Goal: Task Accomplishment & Management: Manage account settings

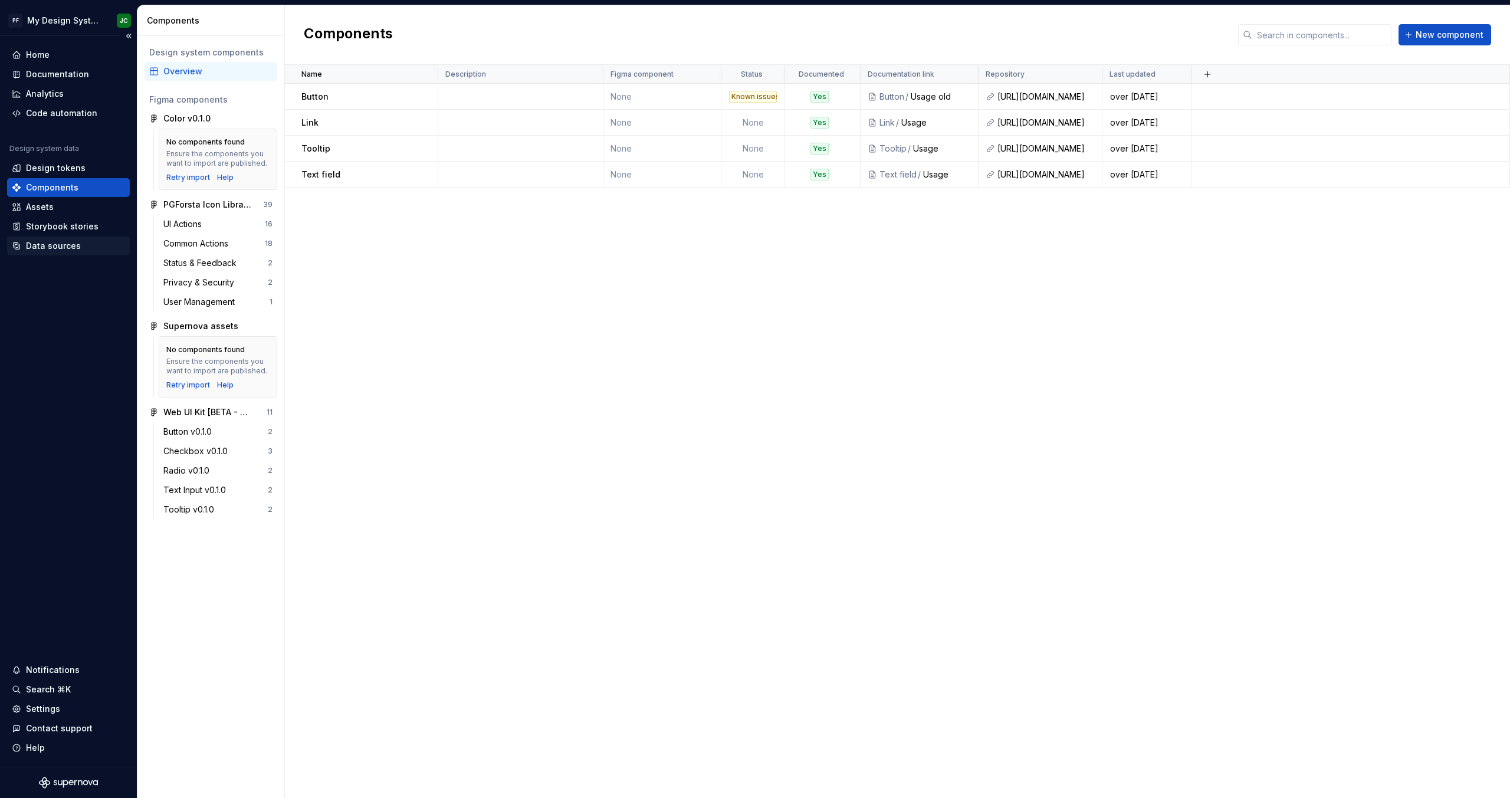
click at [42, 247] on div "Data sources" at bounding box center [53, 246] width 55 height 12
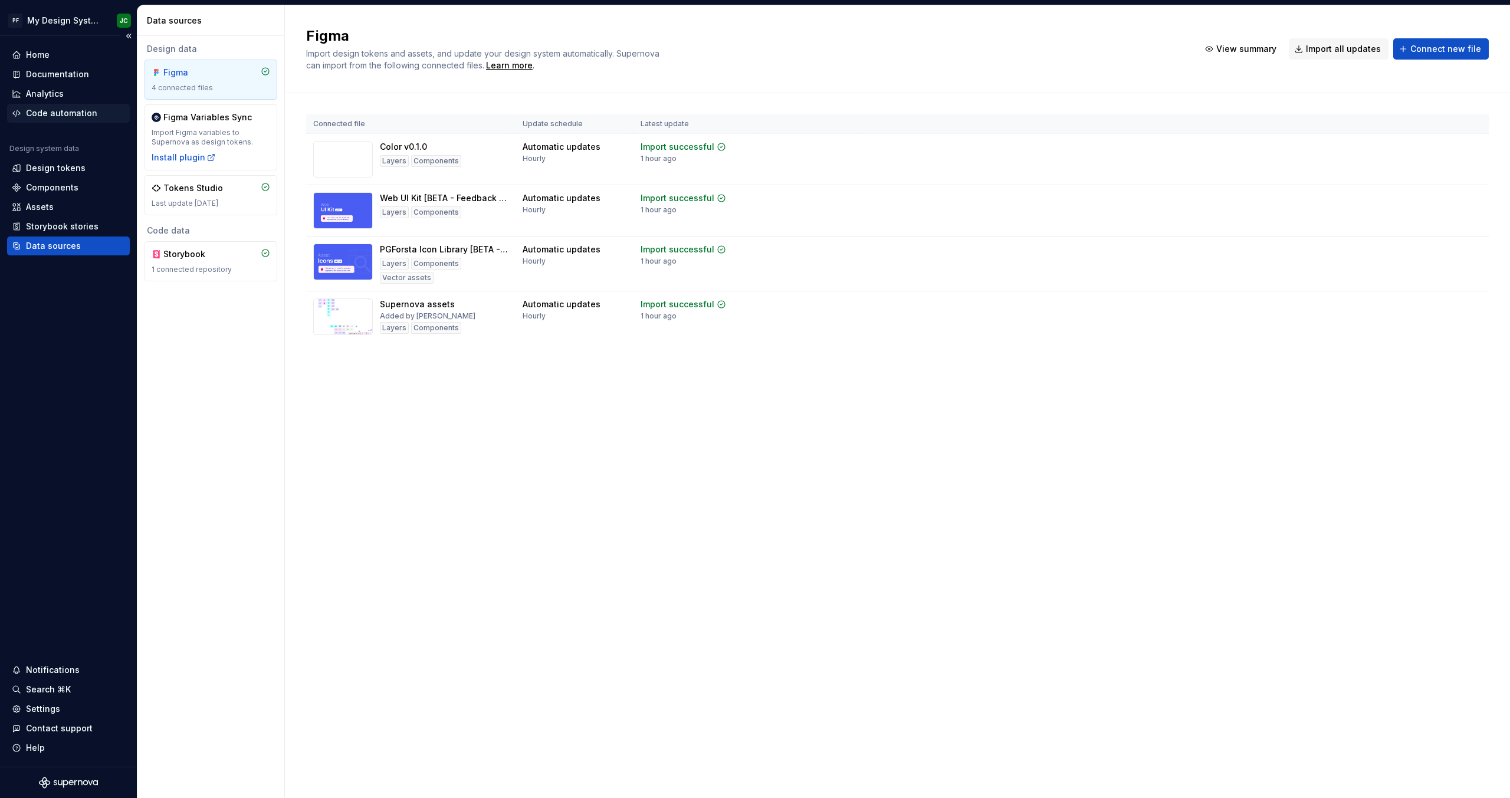
click at [48, 109] on div "Code automation" at bounding box center [61, 113] width 71 height 12
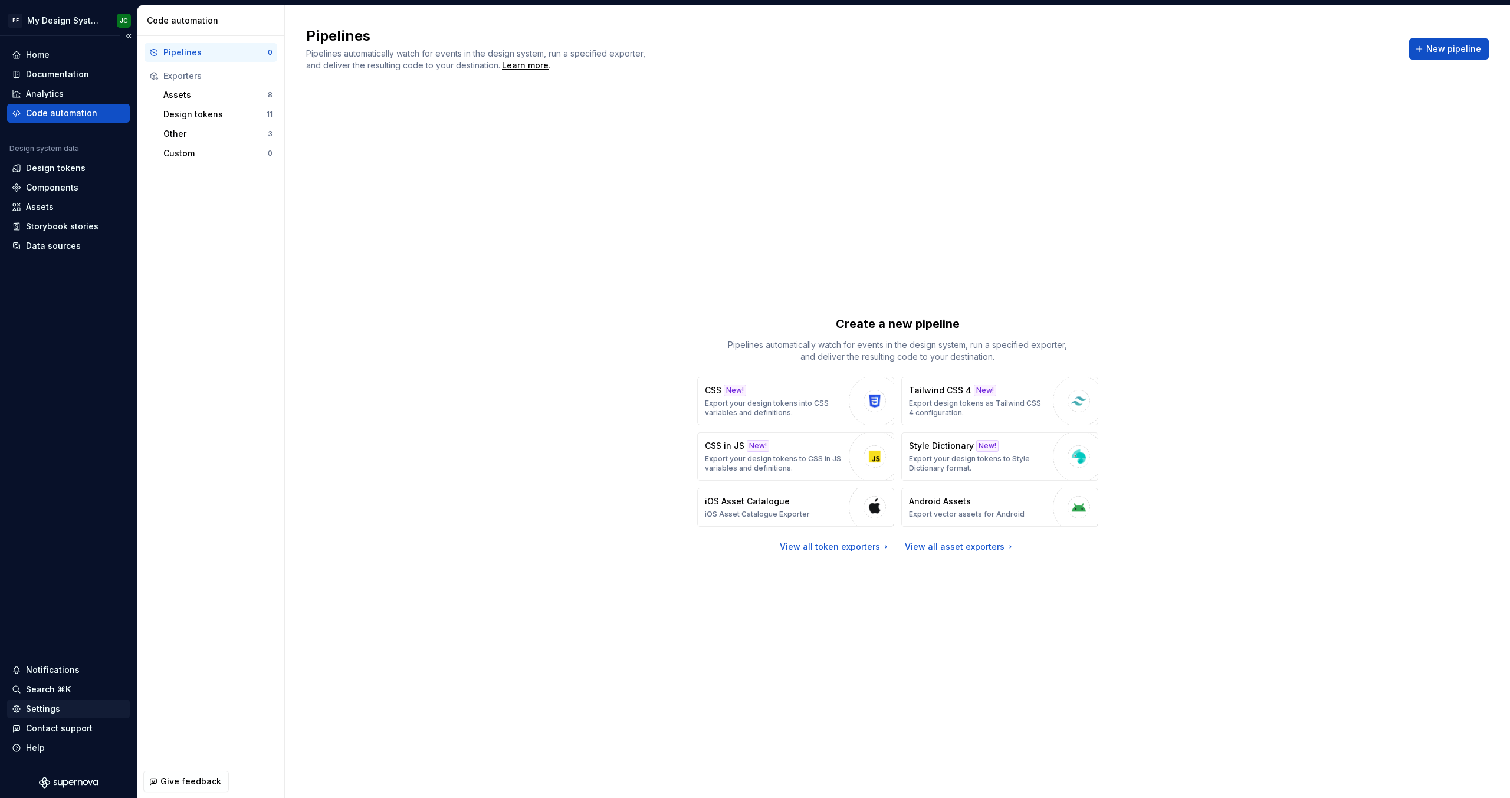
click at [33, 716] on div "Settings" at bounding box center [68, 709] width 123 height 19
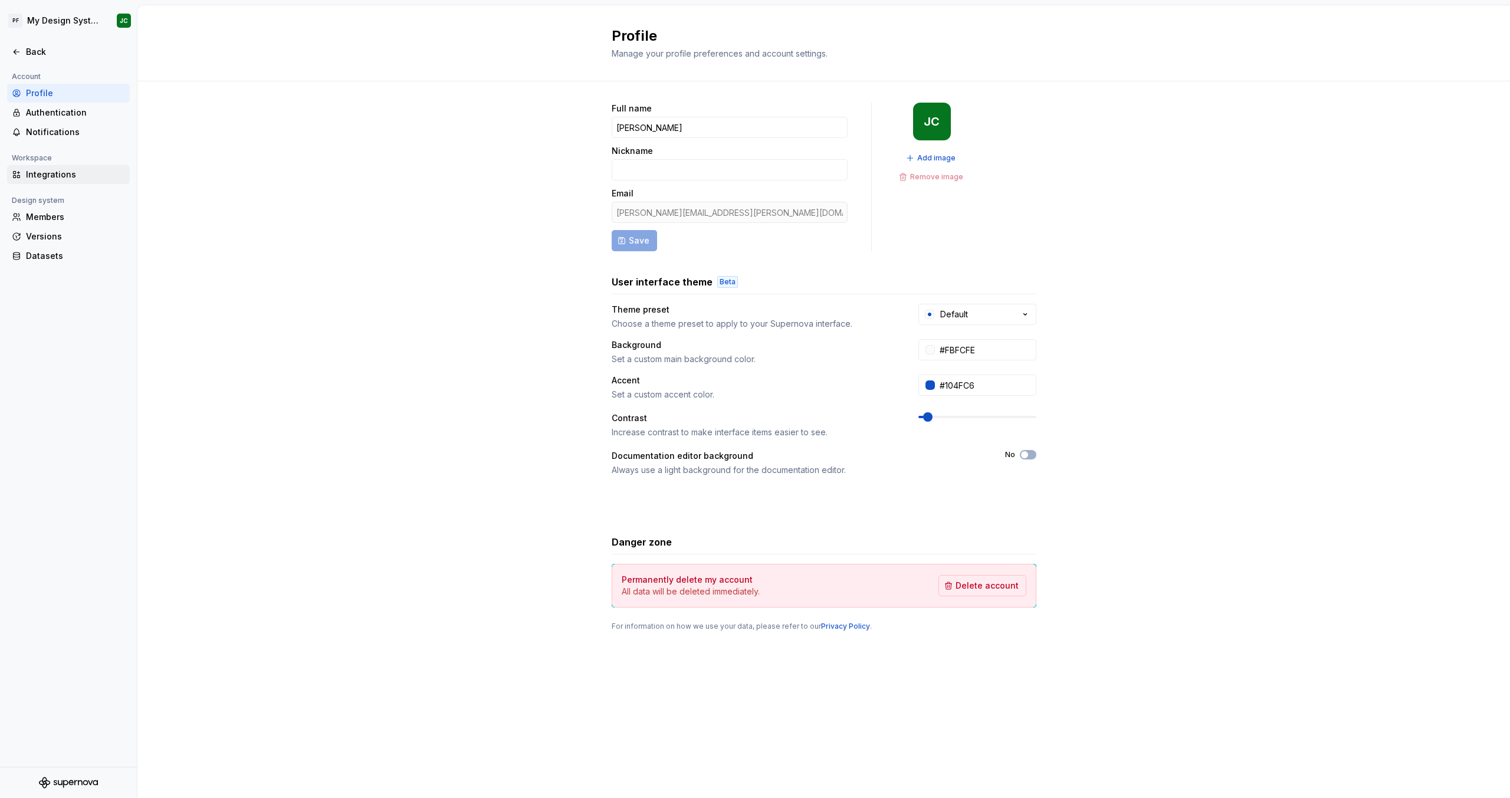
click at [52, 176] on div "Integrations" at bounding box center [75, 175] width 99 height 12
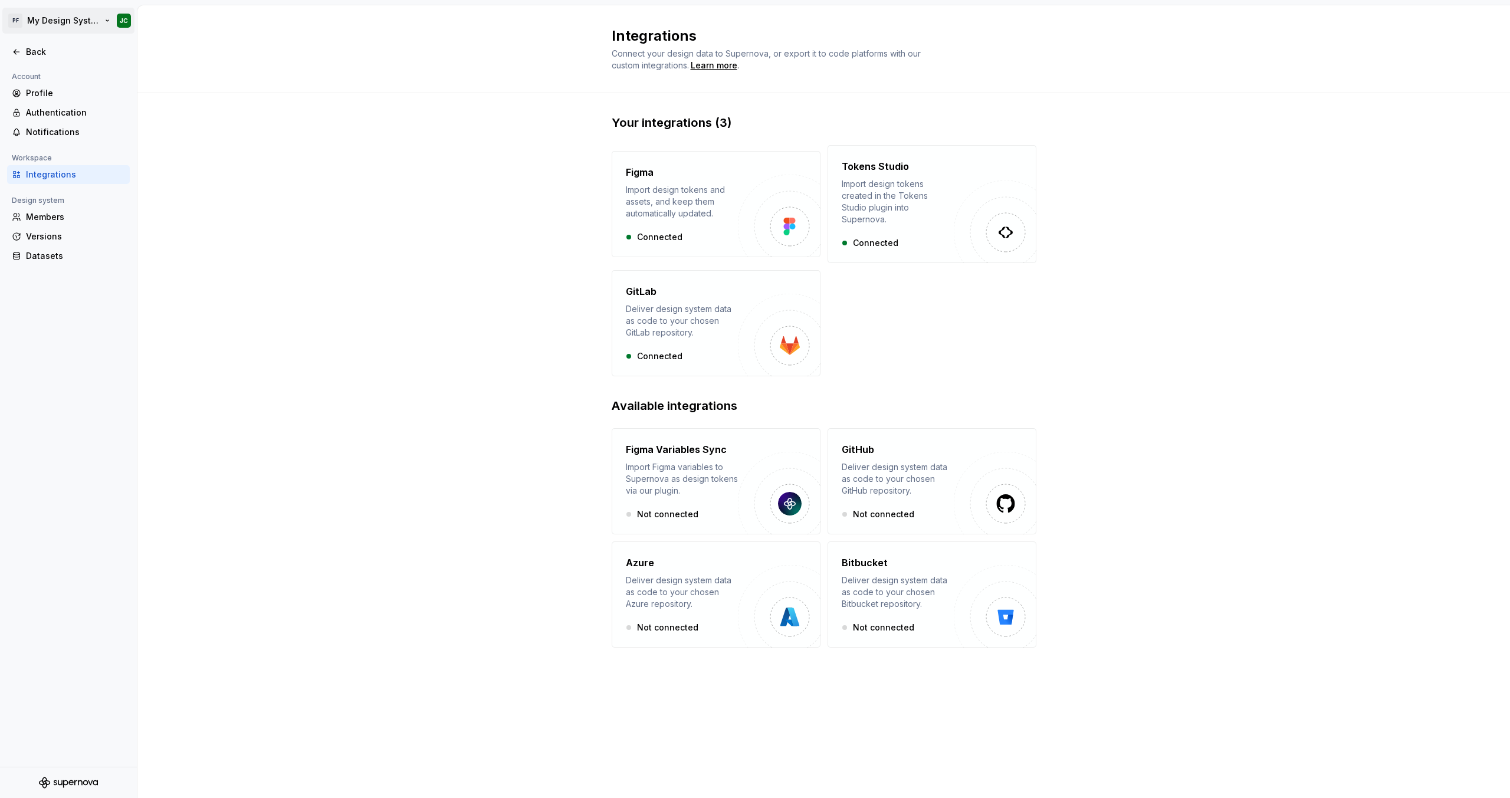
click at [57, 28] on html "PF My Design System JC Back Account Profile Authentication Notifications Worksp…" at bounding box center [755, 399] width 1510 height 798
click at [78, 52] on div "PG Forsta" at bounding box center [90, 58] width 100 height 12
click at [75, 391] on html "PF My Design System JC Back Account Profile Authentication Notifications Worksp…" at bounding box center [755, 399] width 1510 height 798
click at [58, 119] on div "Authentication" at bounding box center [68, 112] width 123 height 19
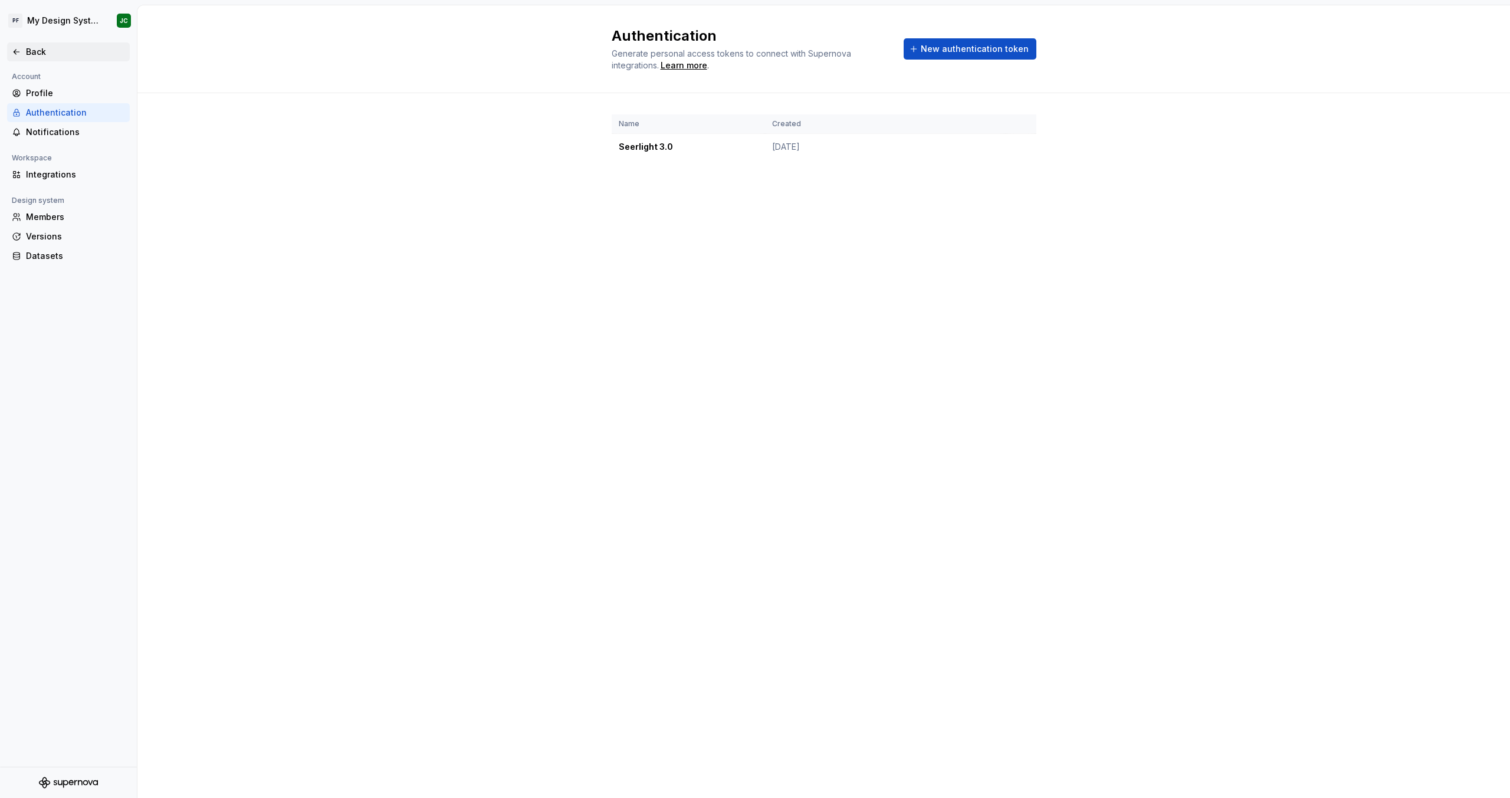
click at [35, 53] on div "Back" at bounding box center [75, 52] width 99 height 12
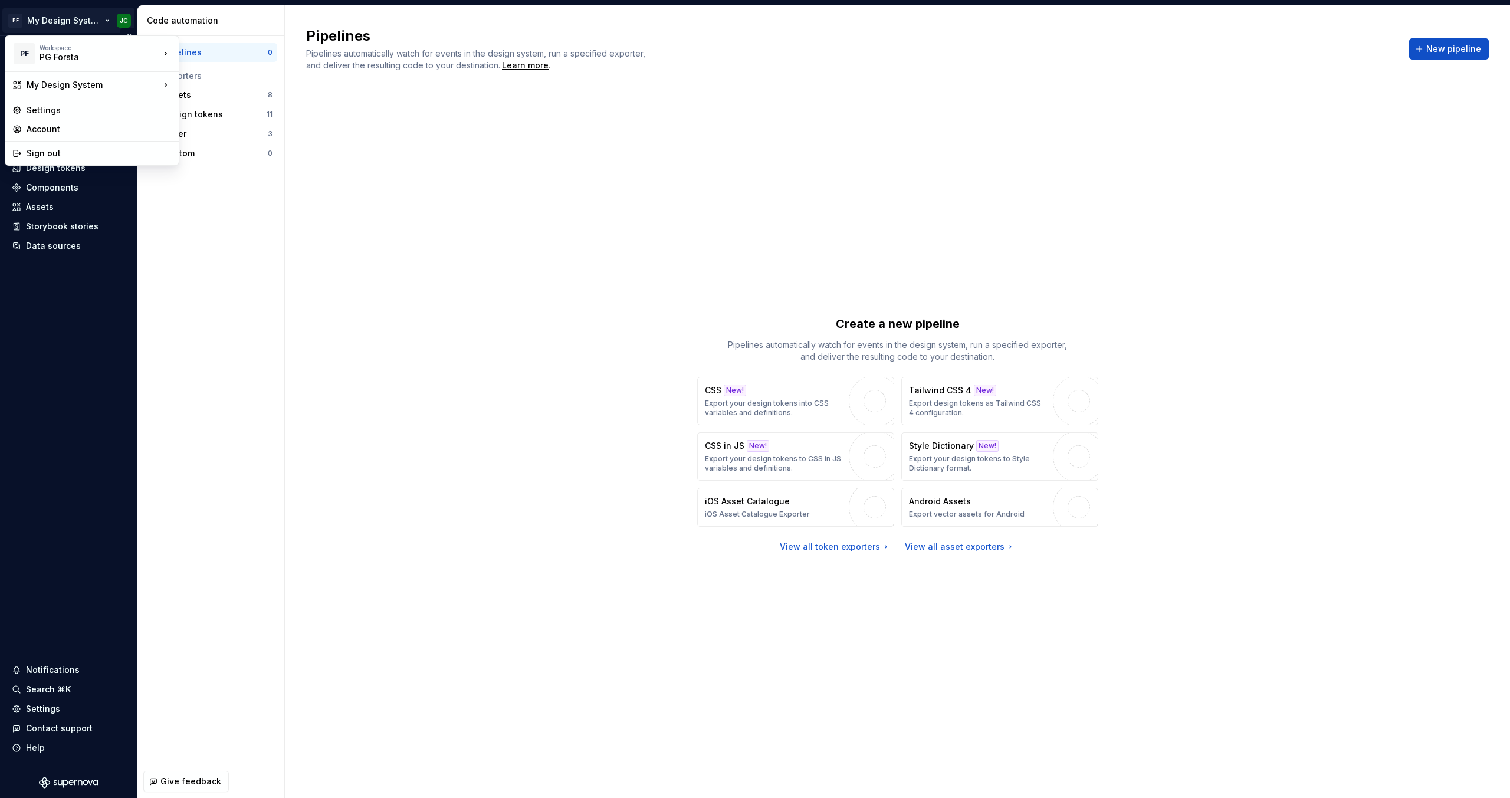
click at [125, 23] on html "PF My Design System JC Home Documentation Analytics Code automation Design syst…" at bounding box center [755, 399] width 1510 height 798
click at [109, 137] on div "Account" at bounding box center [92, 129] width 169 height 19
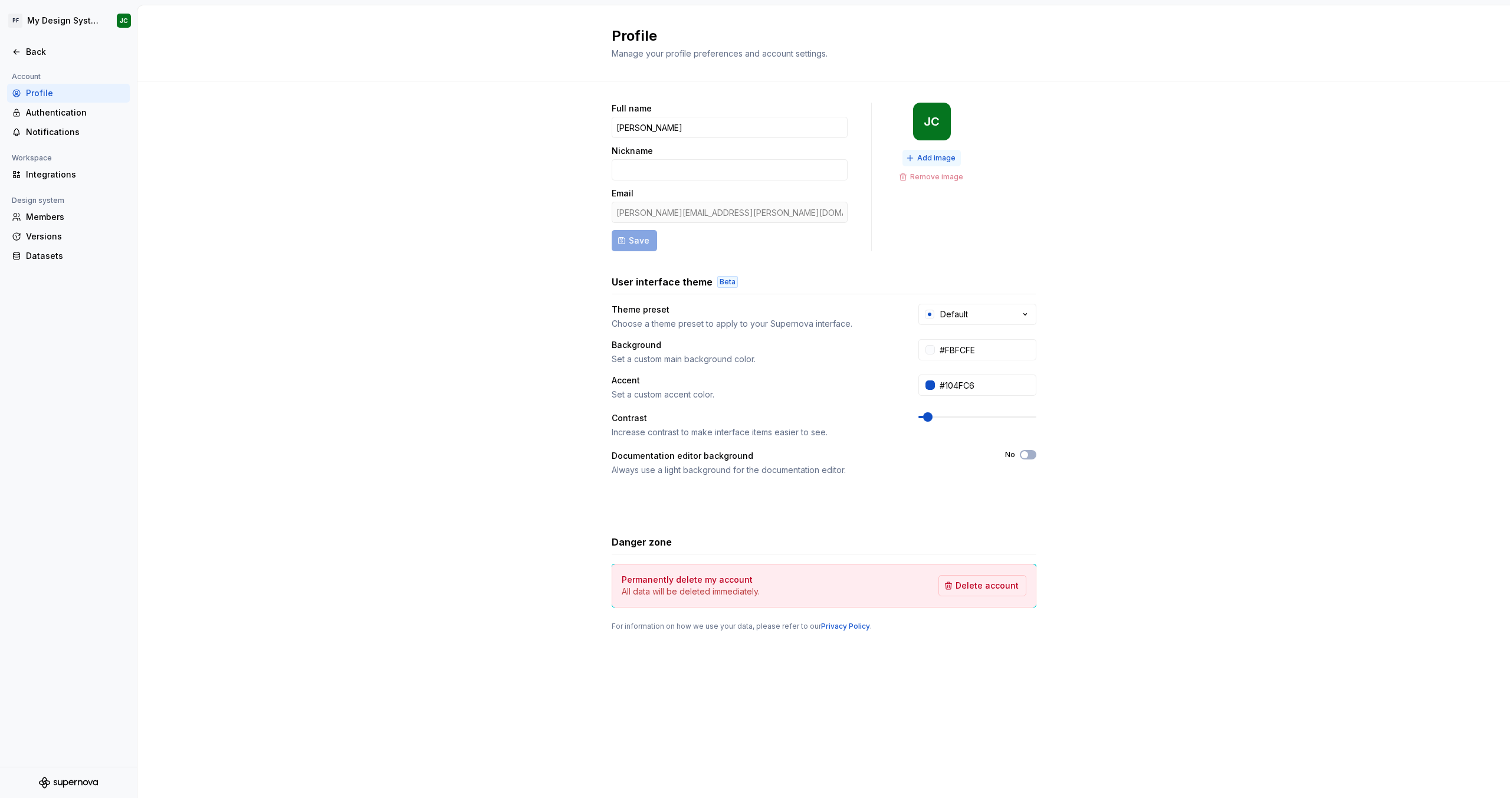
click at [930, 159] on span "Add image" at bounding box center [936, 157] width 38 height 9
click at [97, 112] on div "Authentication" at bounding box center [75, 113] width 99 height 12
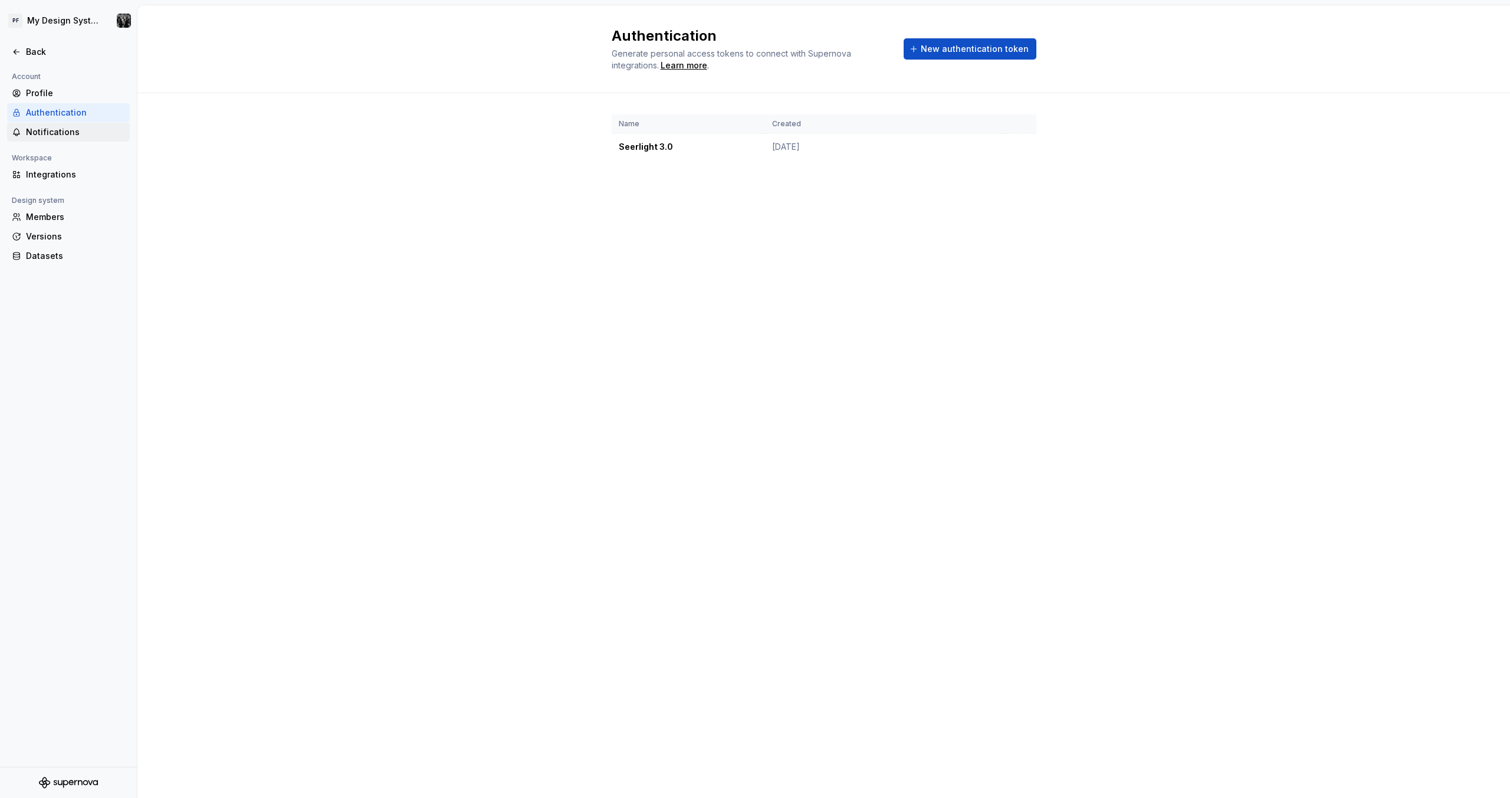
click at [86, 127] on div "Notifications" at bounding box center [75, 132] width 99 height 12
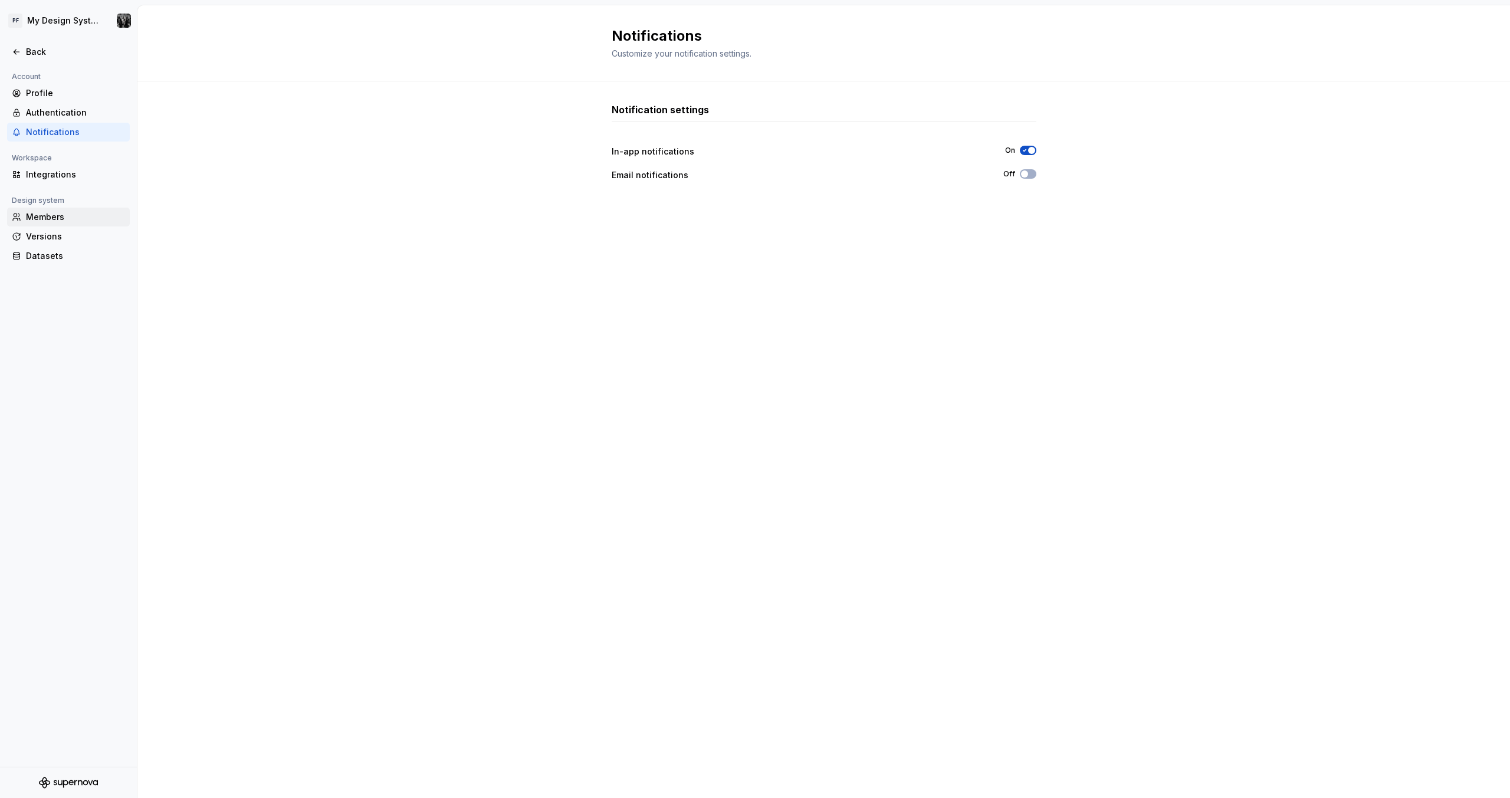
click at [66, 214] on div "Members" at bounding box center [75, 217] width 99 height 12
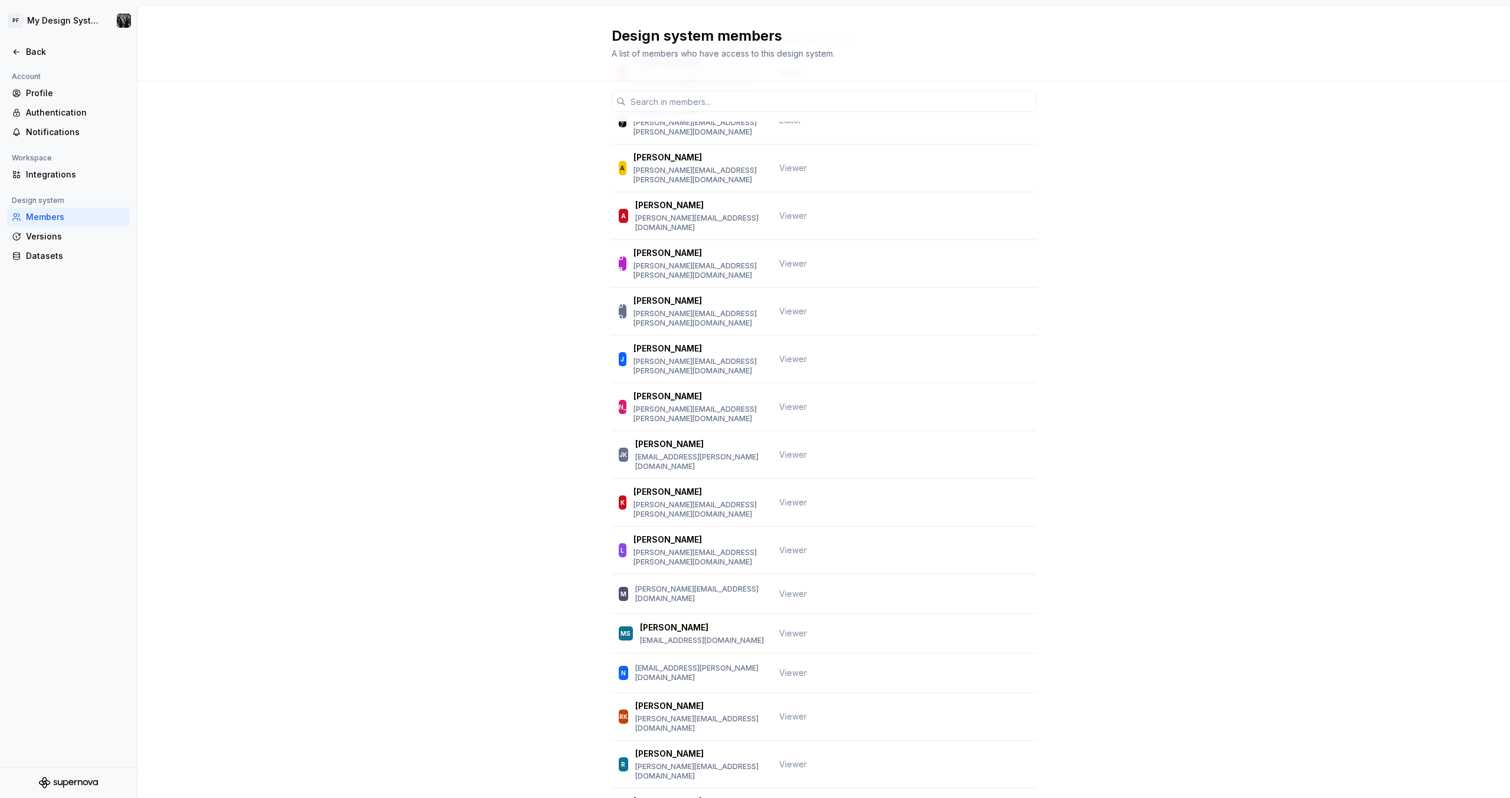
scroll to position [77, 0]
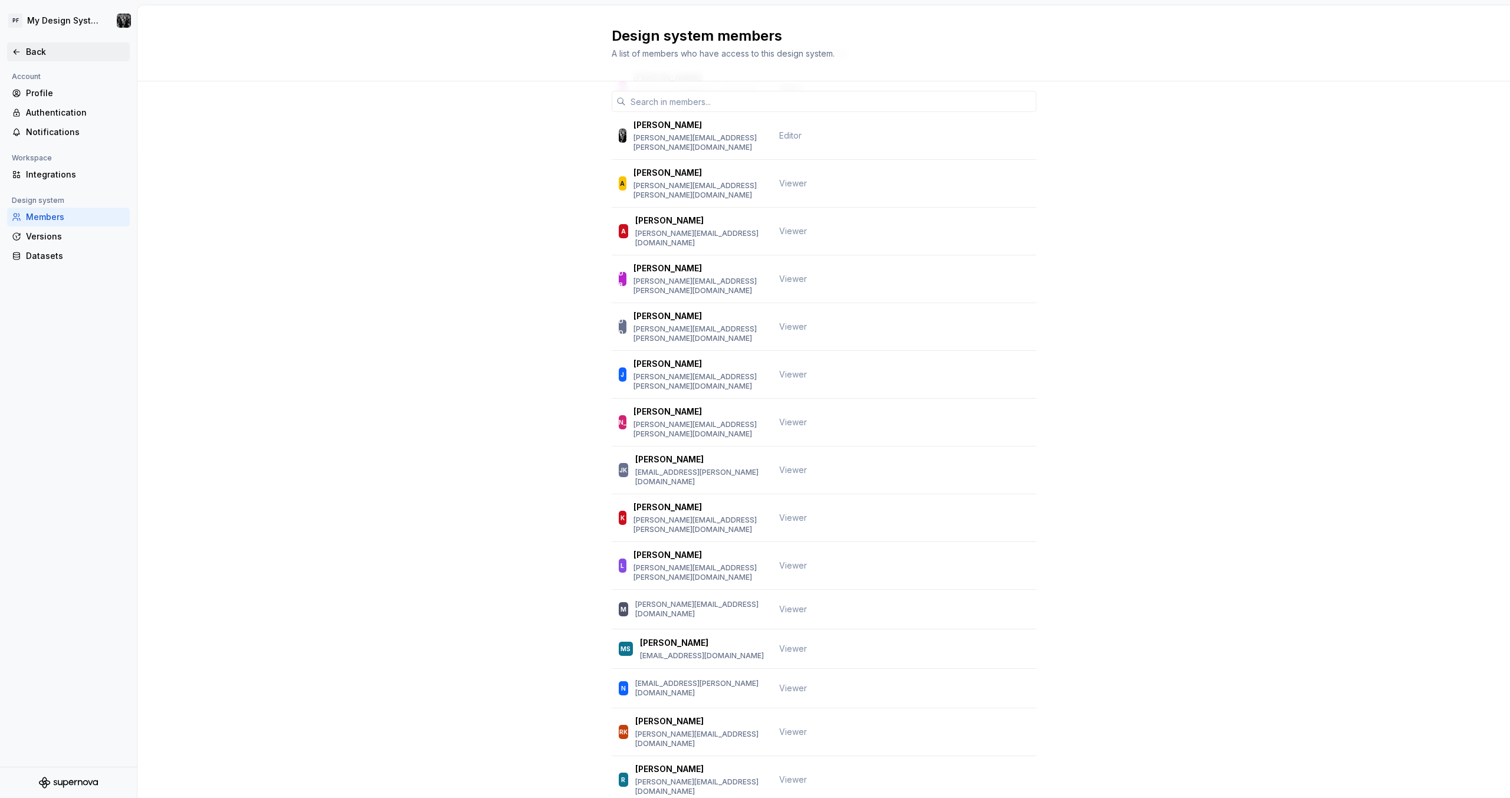
click at [13, 44] on div "Back" at bounding box center [68, 51] width 123 height 19
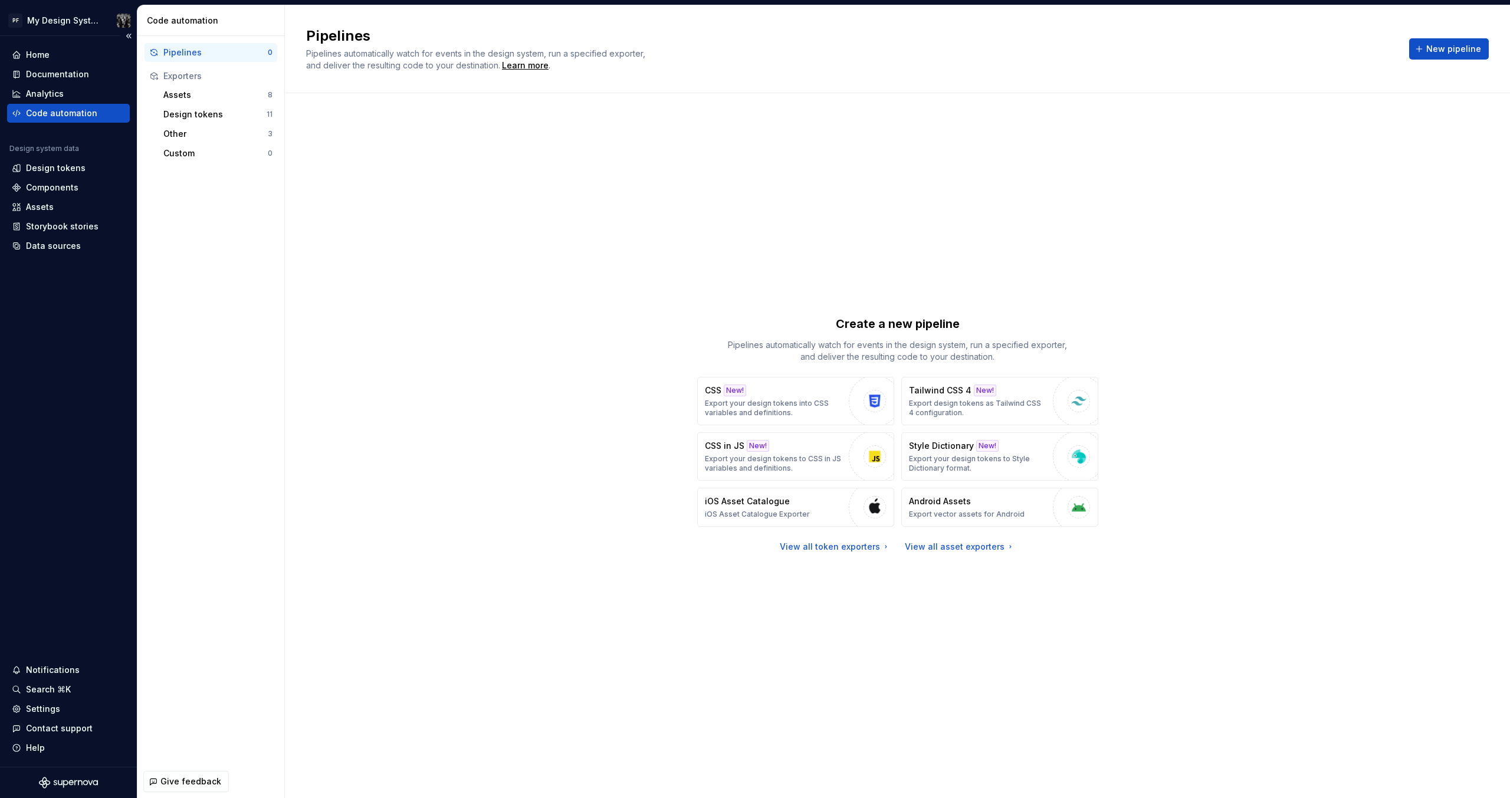
click at [76, 110] on div "Code automation" at bounding box center [61, 113] width 71 height 12
click at [213, 95] on div "Assets" at bounding box center [215, 95] width 104 height 12
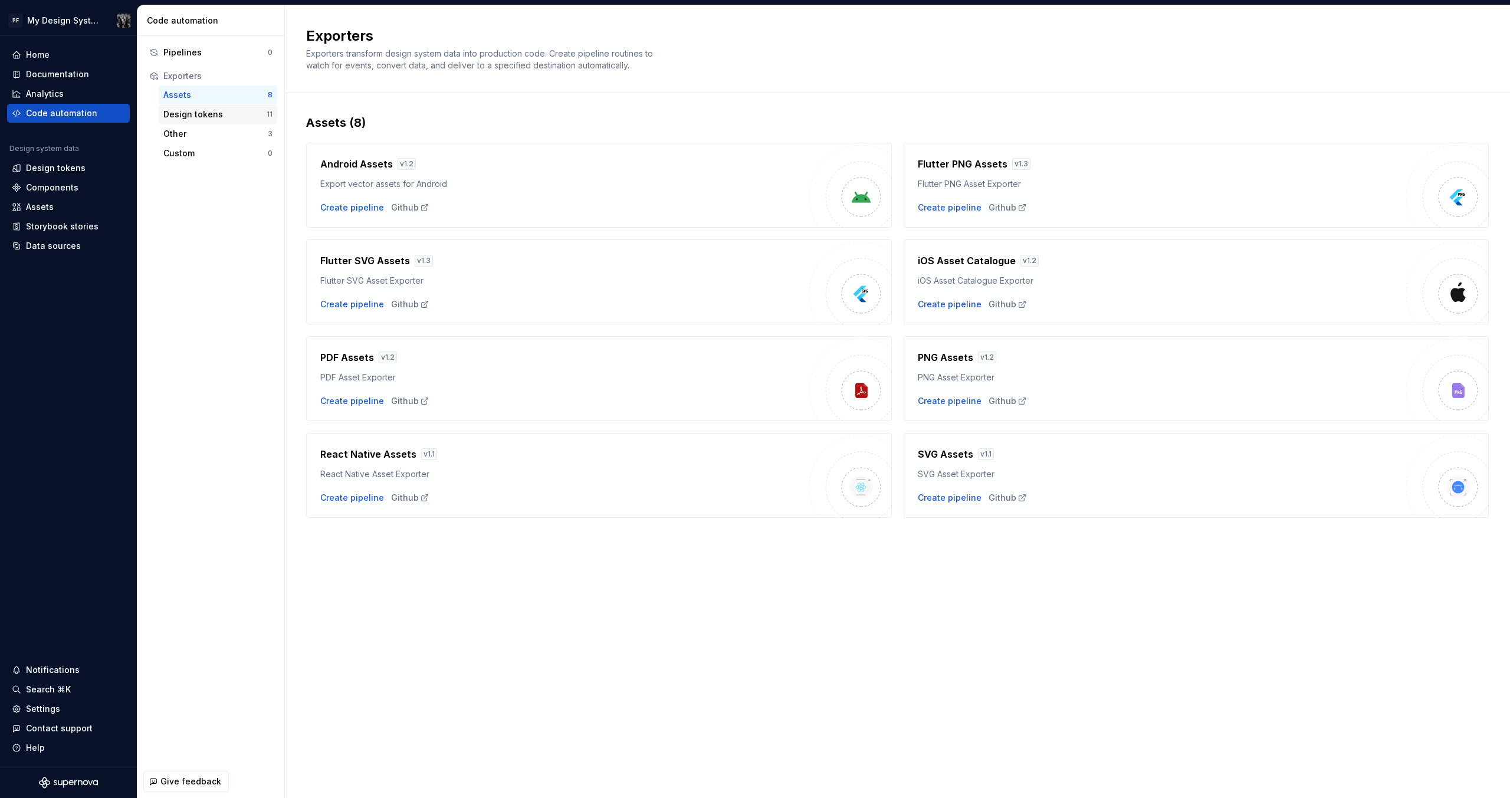
click at [215, 106] on div "Design tokens 11" at bounding box center [218, 114] width 119 height 19
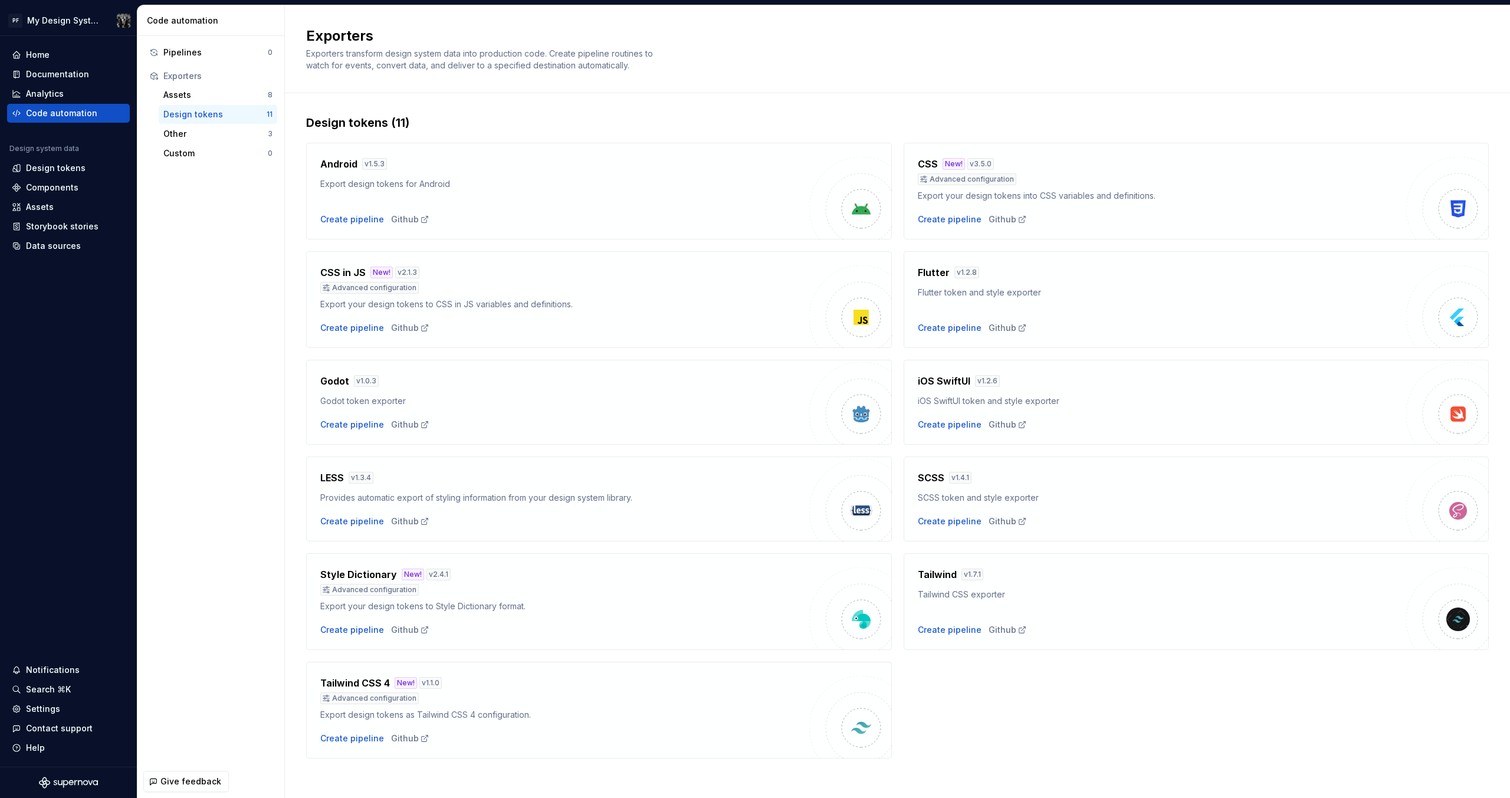
scroll to position [5, 0]
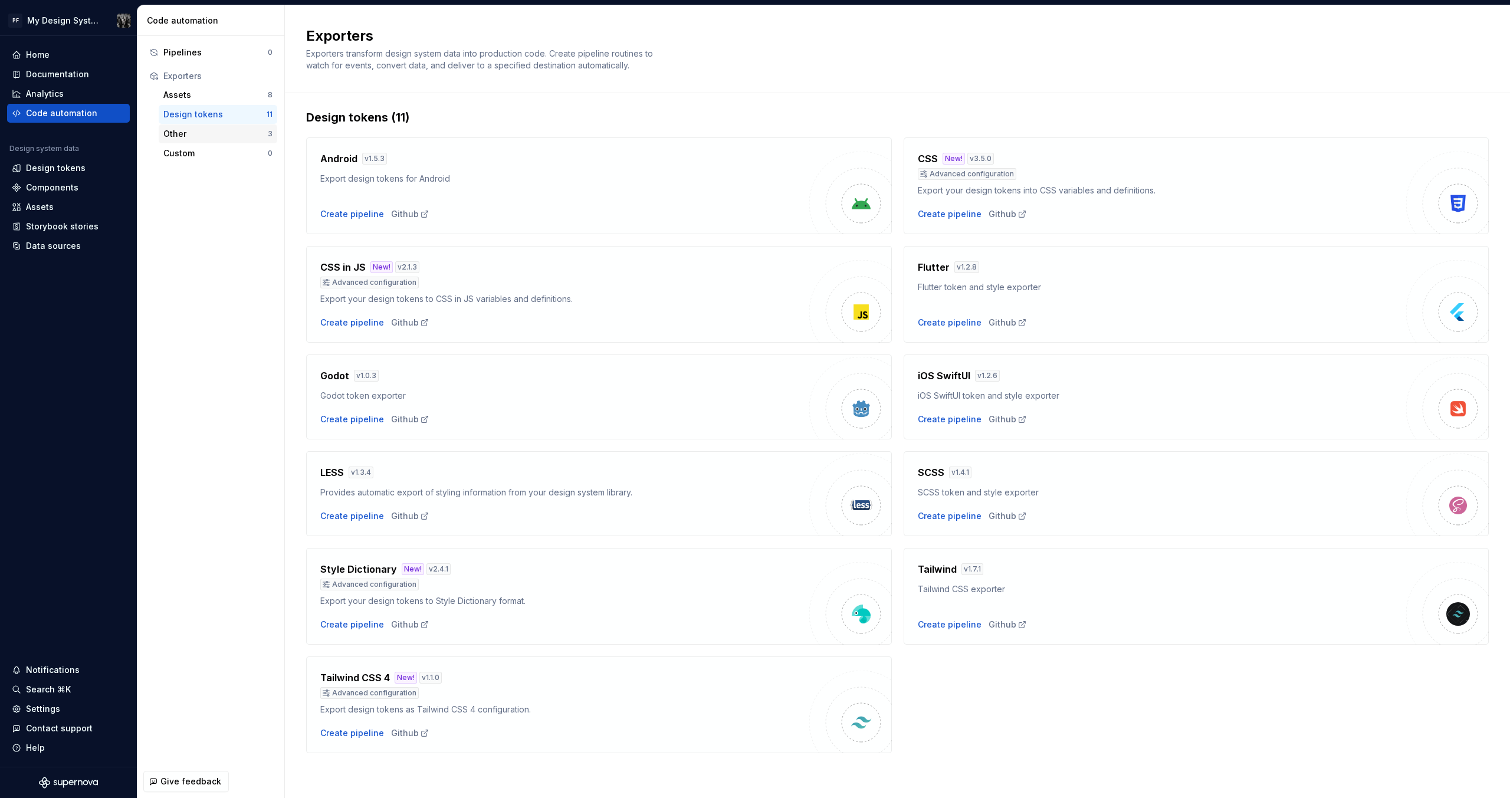
click at [218, 135] on div "Other" at bounding box center [215, 134] width 104 height 12
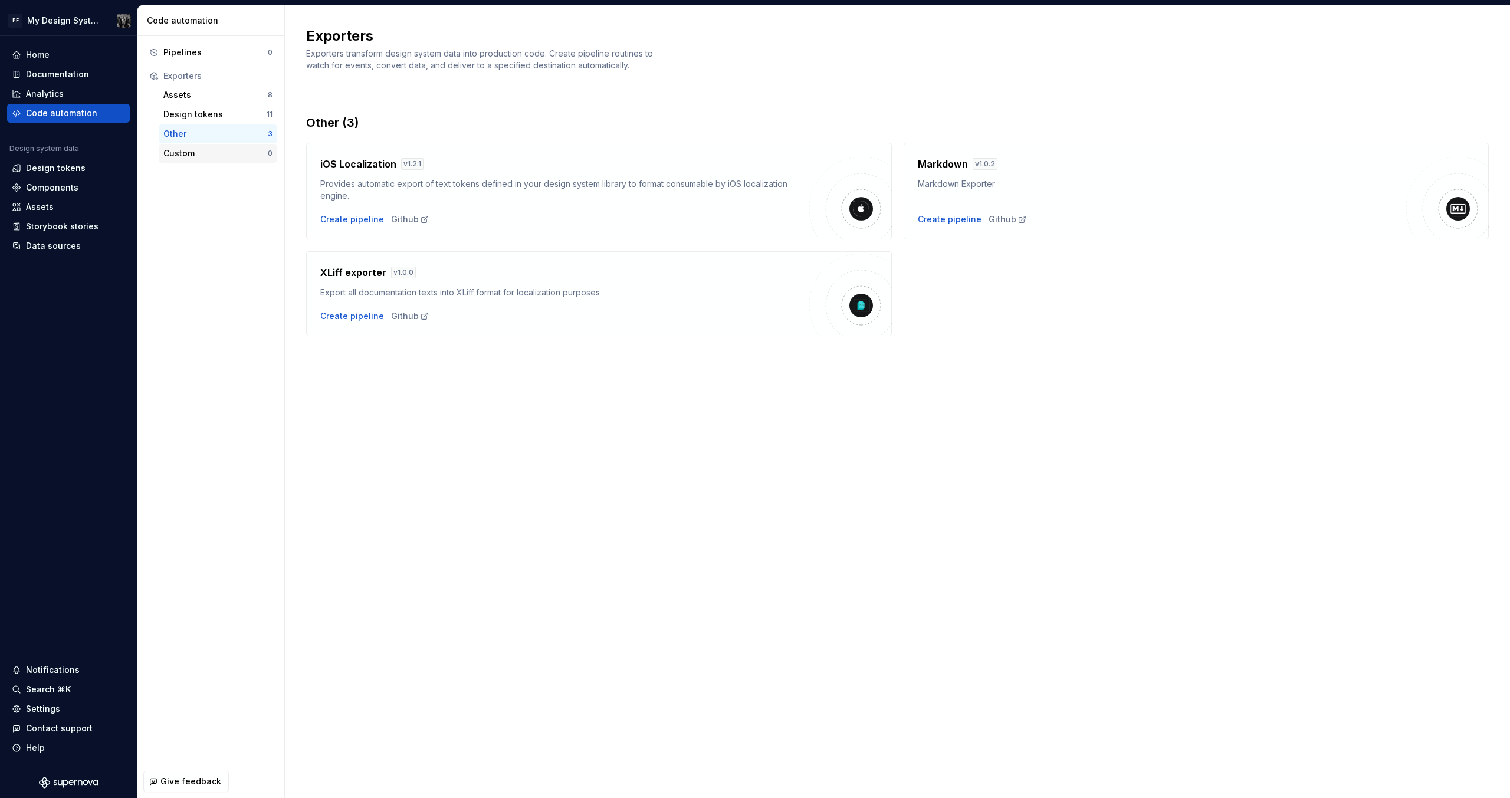
click at [216, 153] on div "Custom" at bounding box center [215, 154] width 104 height 12
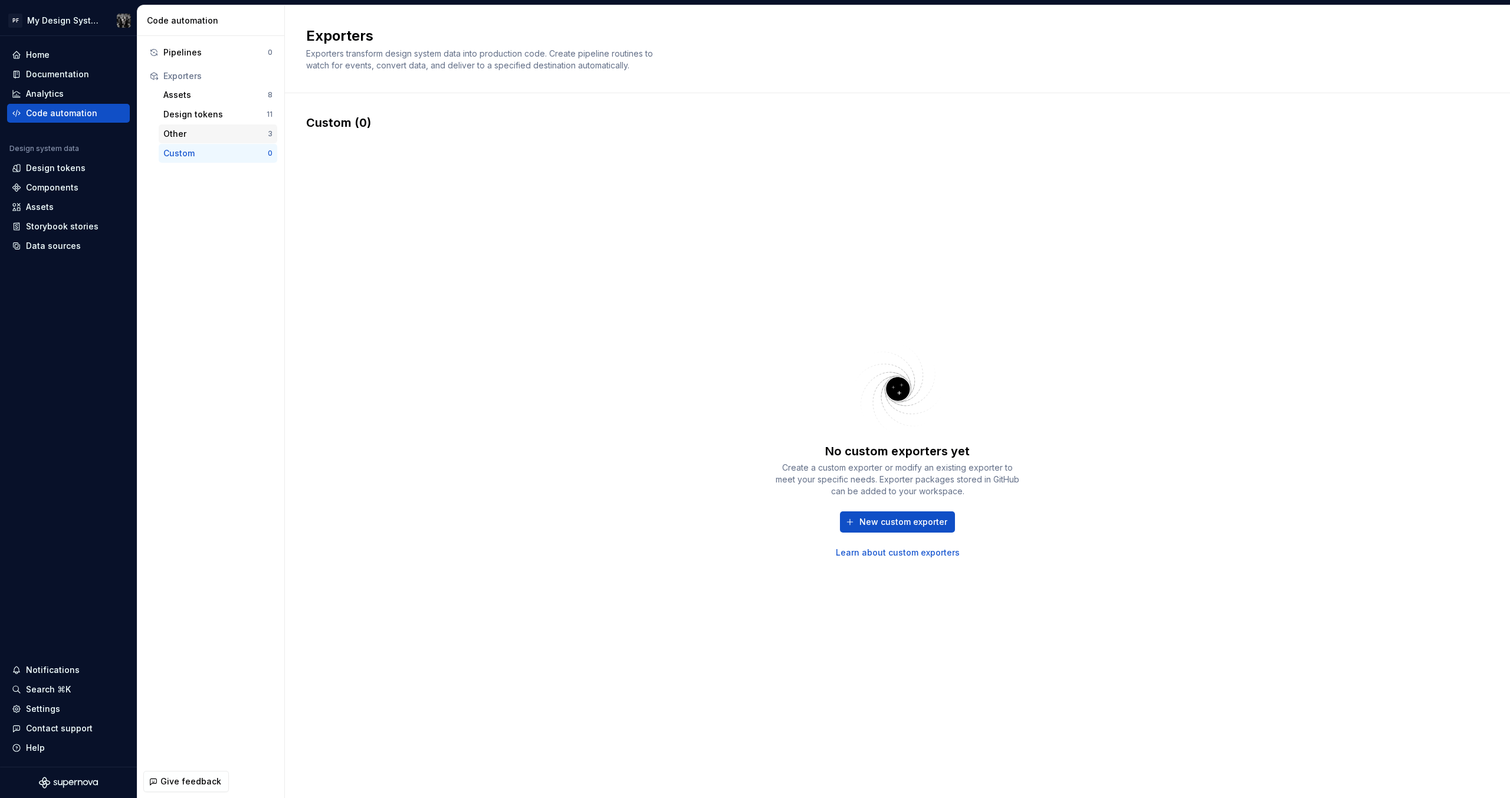
click at [195, 135] on div "Other" at bounding box center [215, 134] width 104 height 12
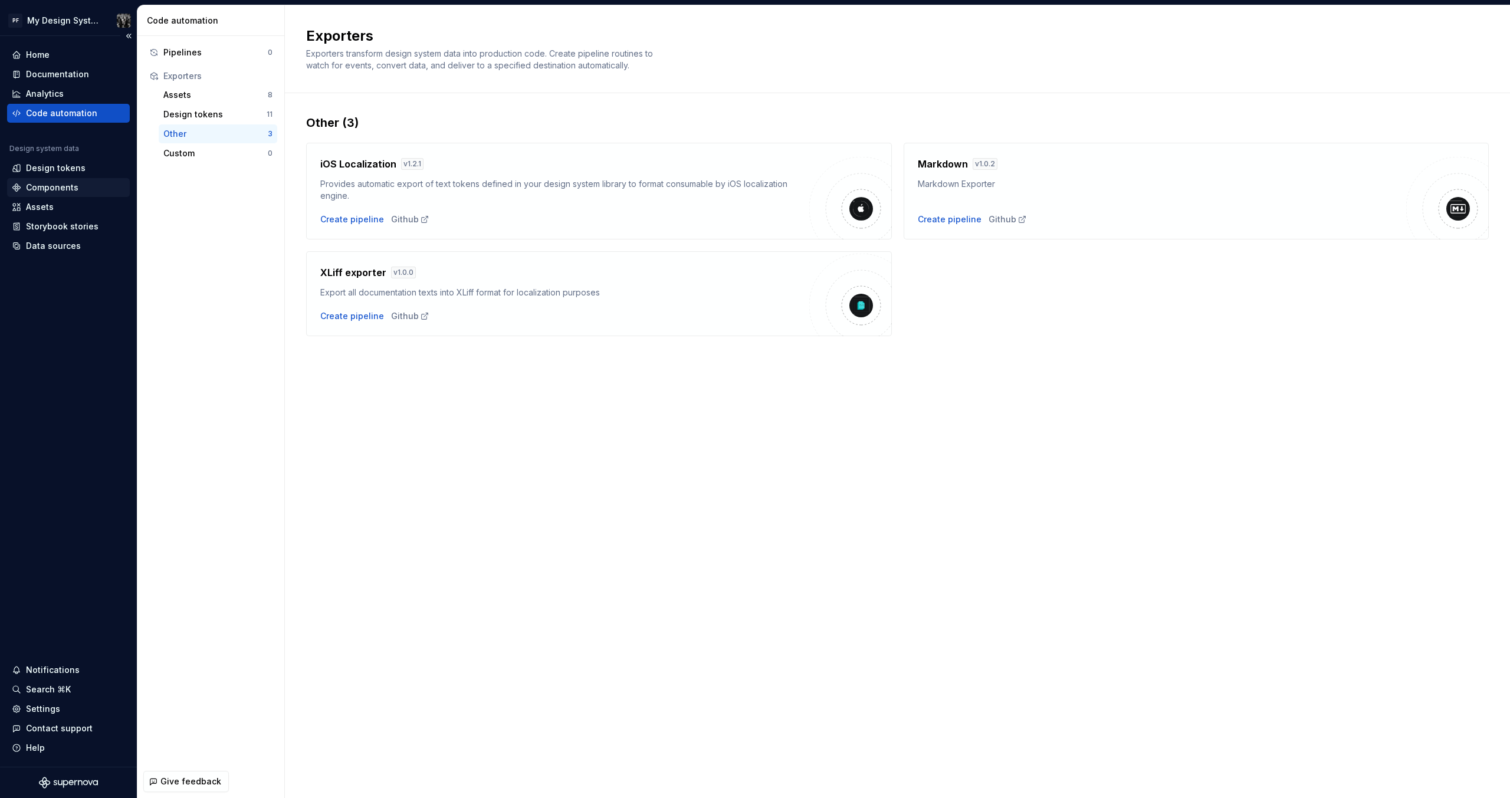
click at [63, 190] on div "Components" at bounding box center [52, 188] width 53 height 12
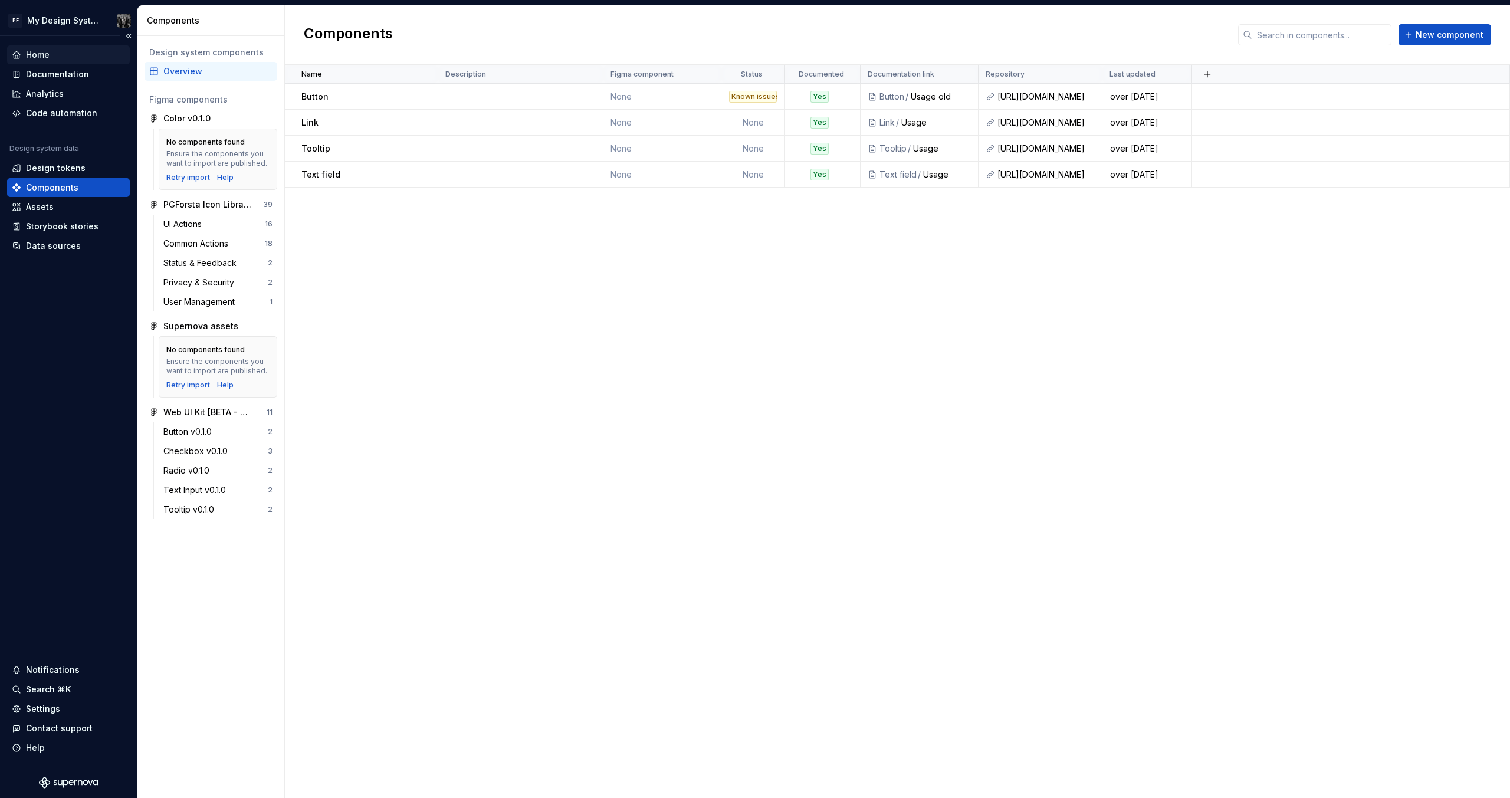
click at [29, 57] on div "Home" at bounding box center [38, 55] width 24 height 12
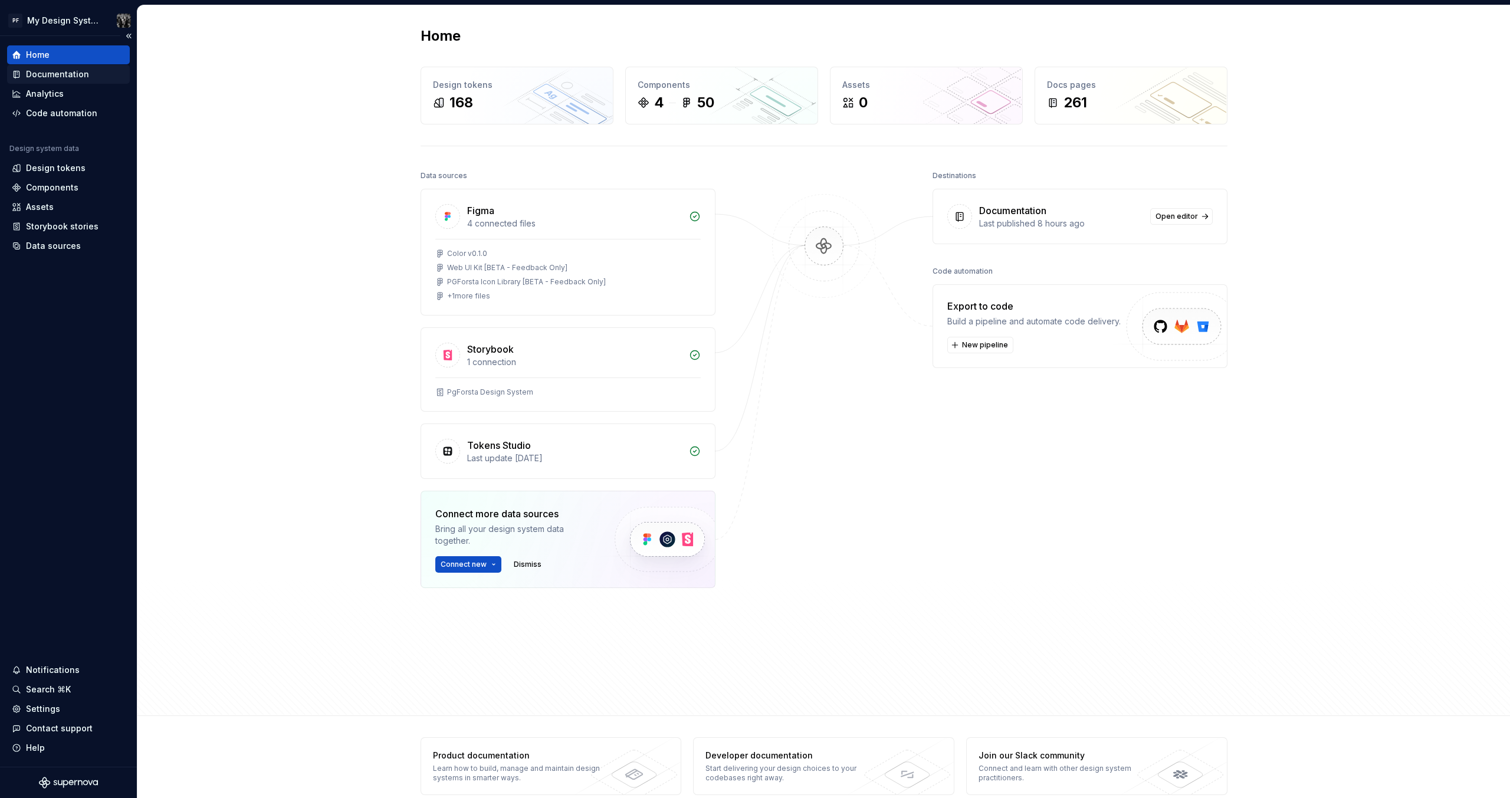
click at [63, 77] on div "Documentation" at bounding box center [57, 74] width 63 height 12
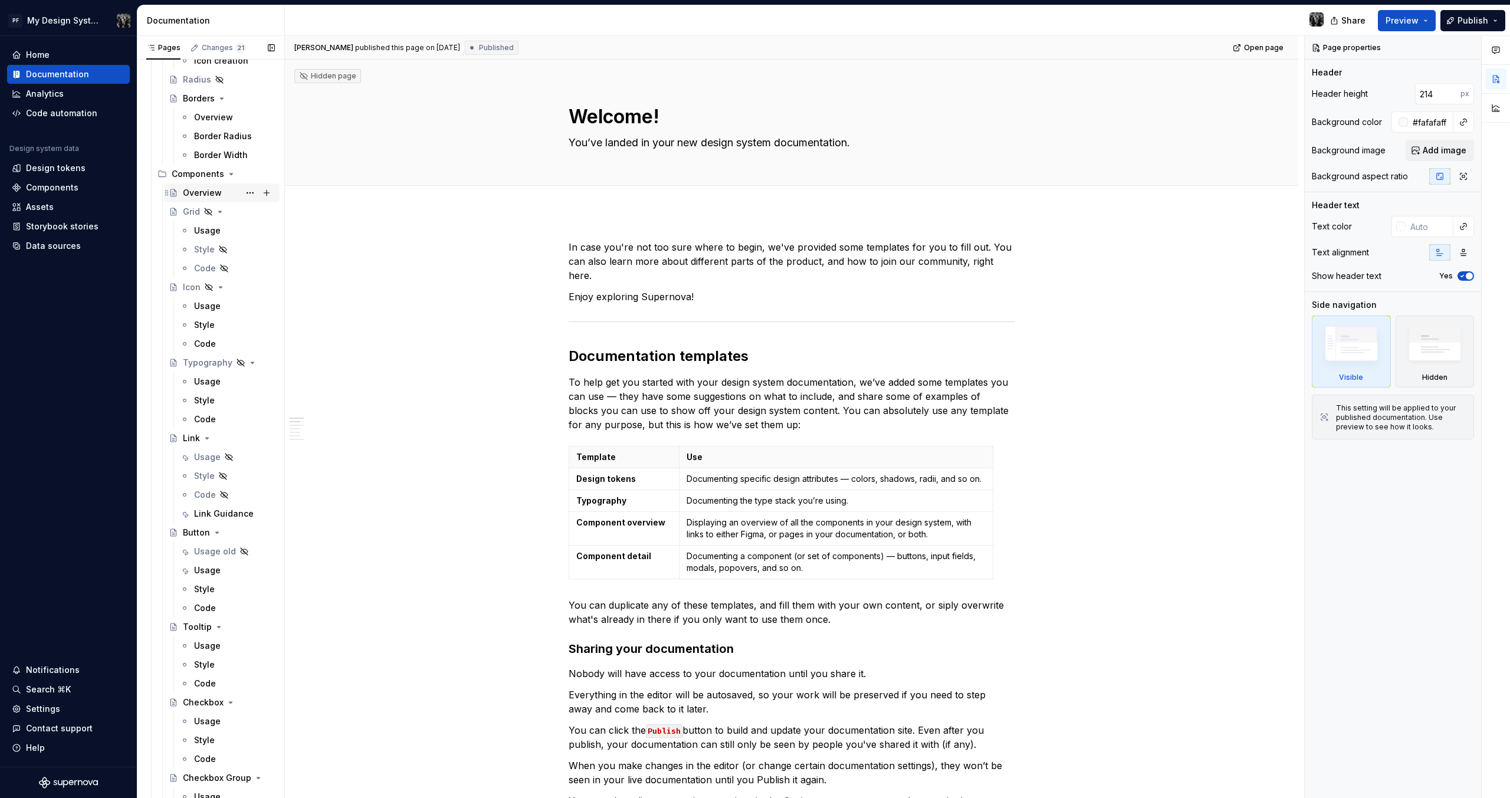
scroll to position [1369, 0]
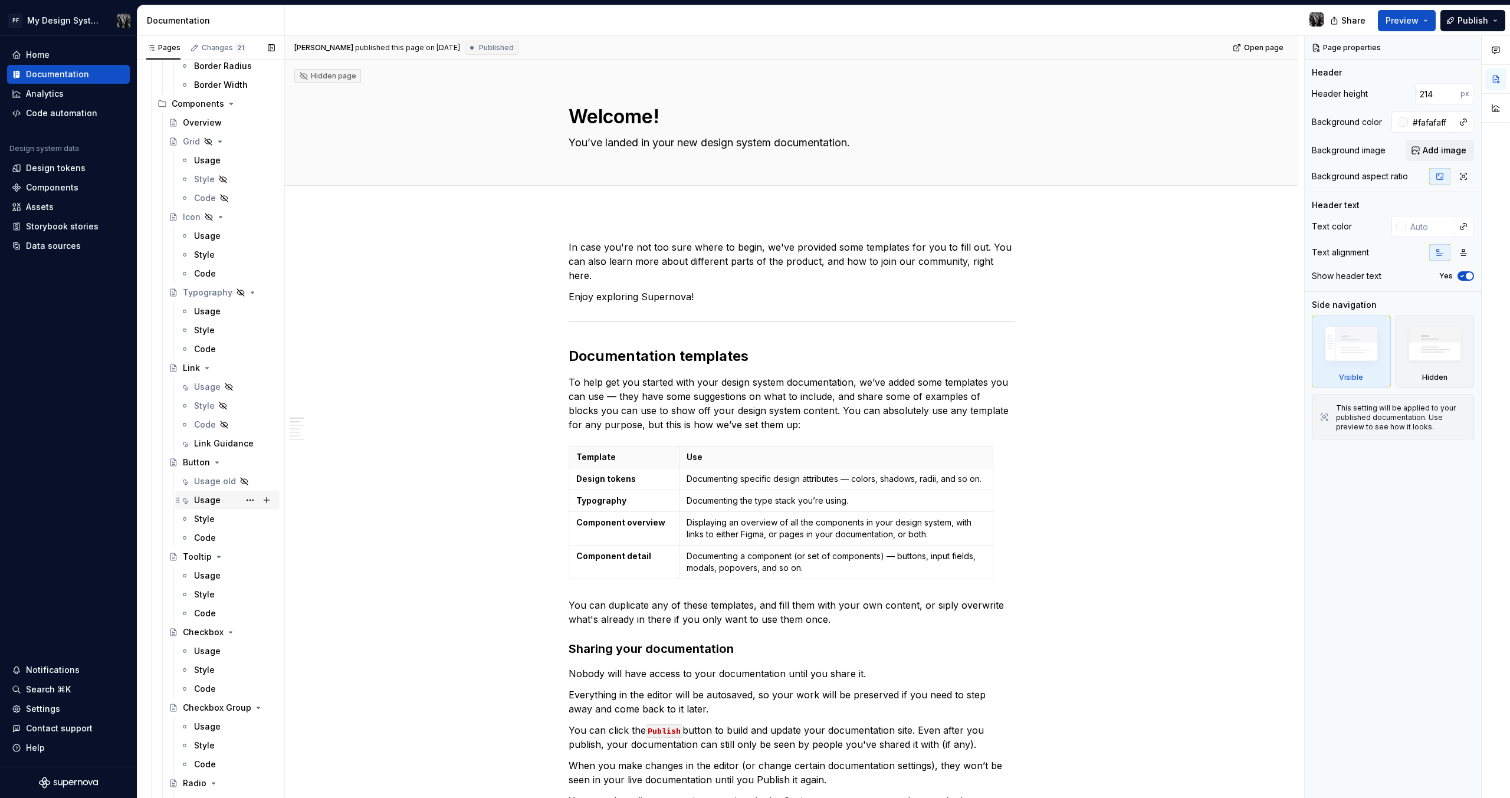
click at [208, 503] on div "Usage" at bounding box center [207, 500] width 27 height 12
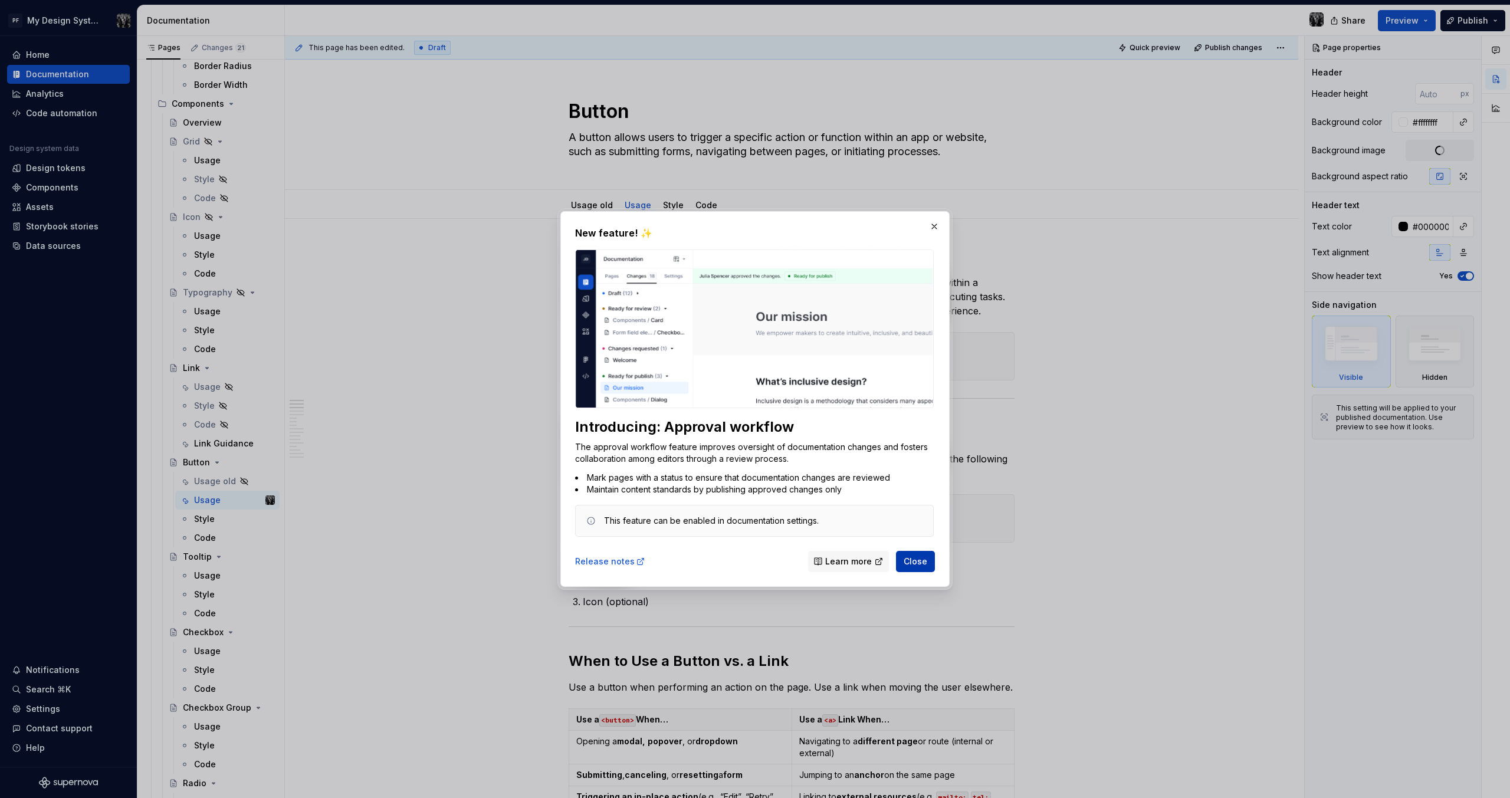
click at [908, 563] on span "Close" at bounding box center [916, 562] width 24 height 12
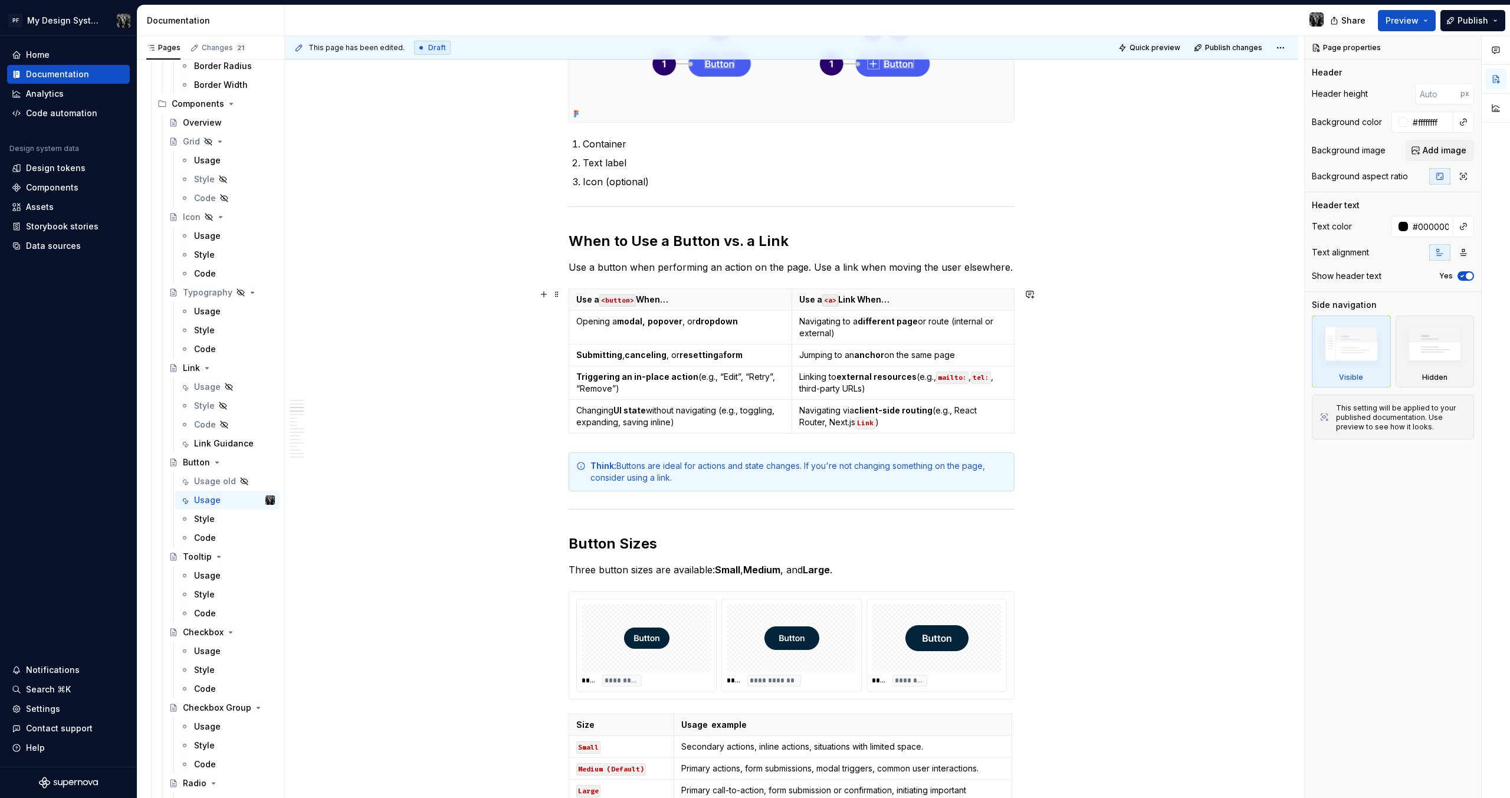
scroll to position [913, 0]
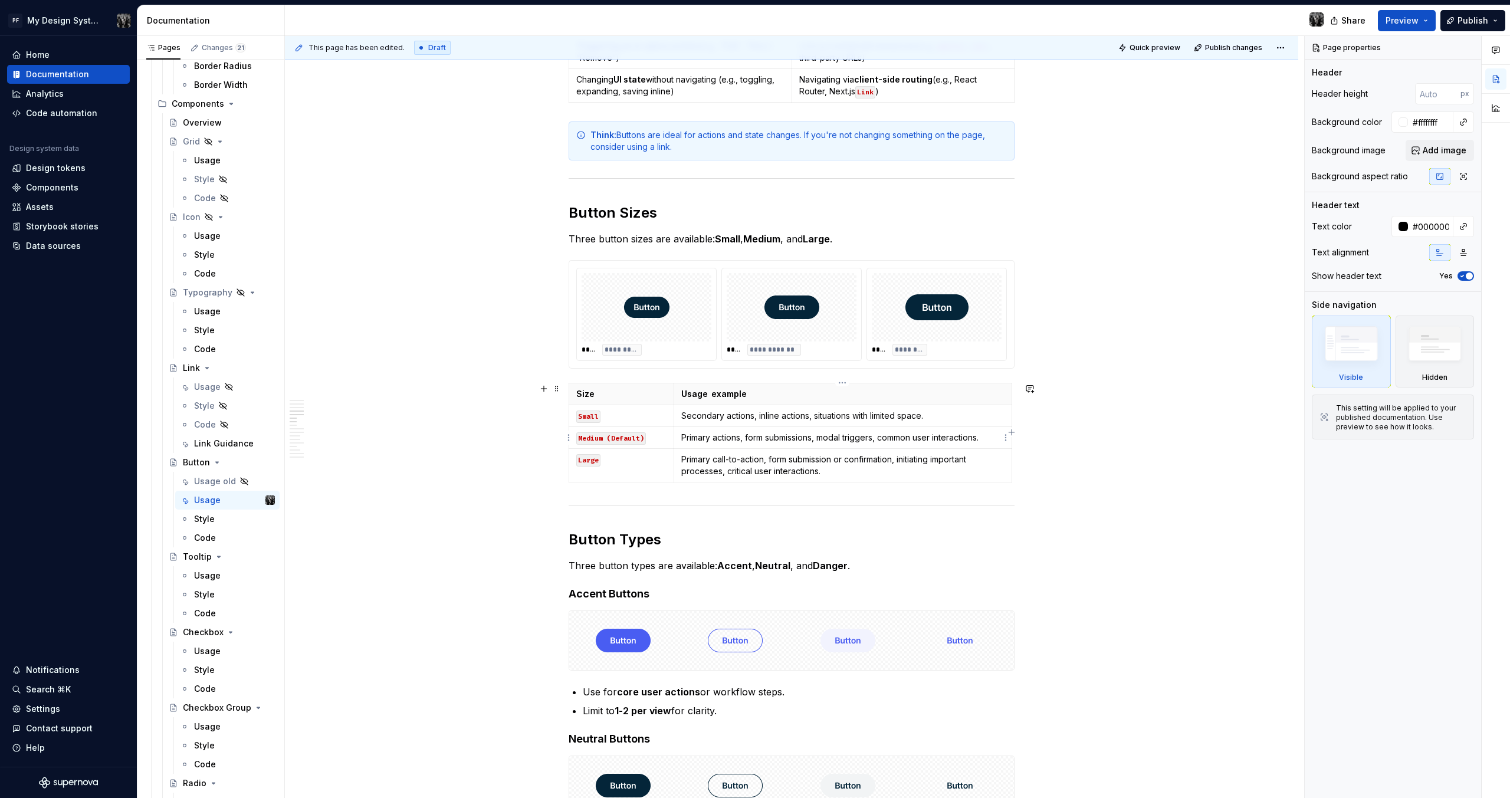
click at [715, 433] on p "Primary actions, form submissions, modal triggers, common user interactions." at bounding box center [842, 438] width 323 height 12
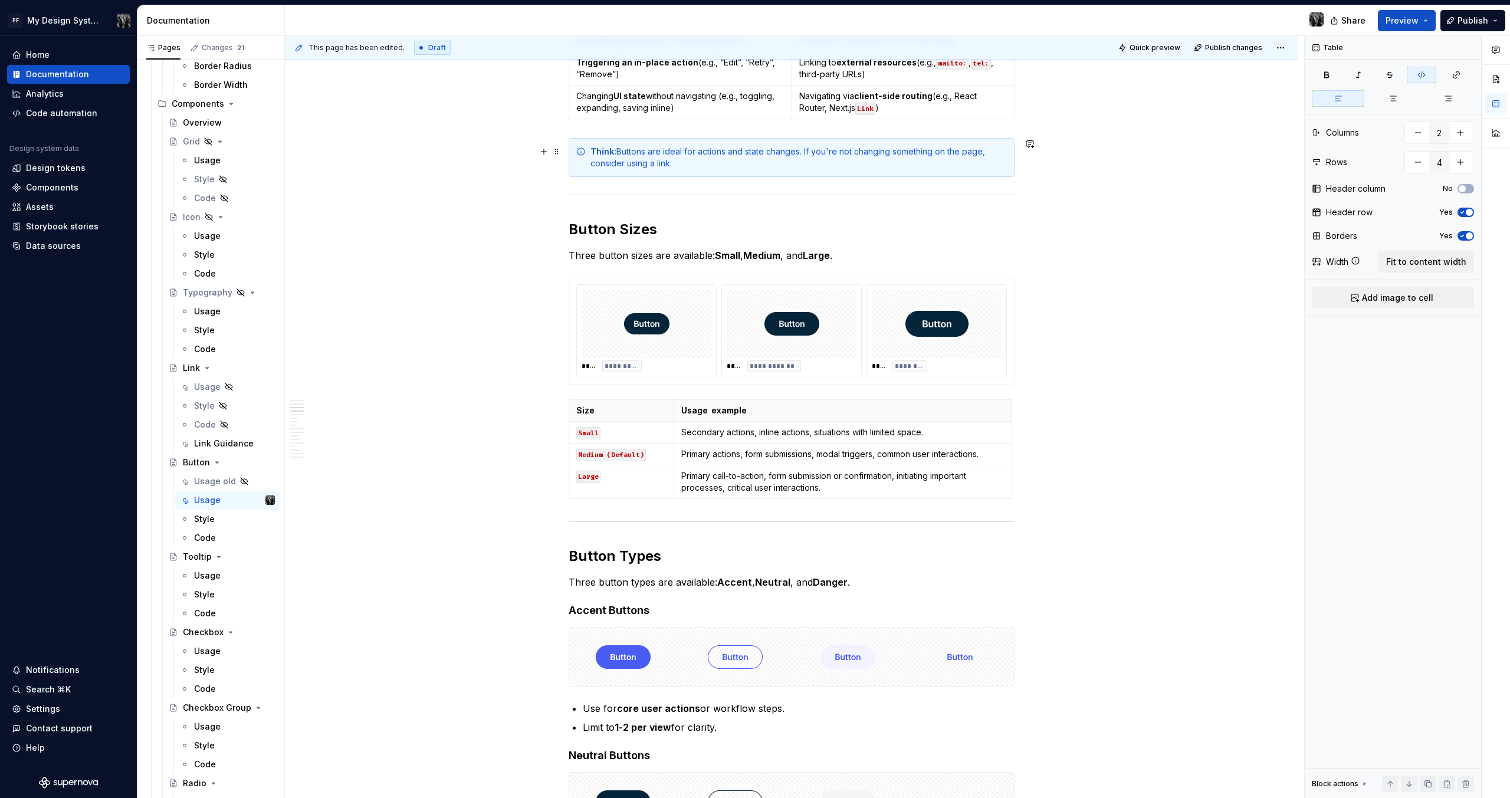
scroll to position [0, 0]
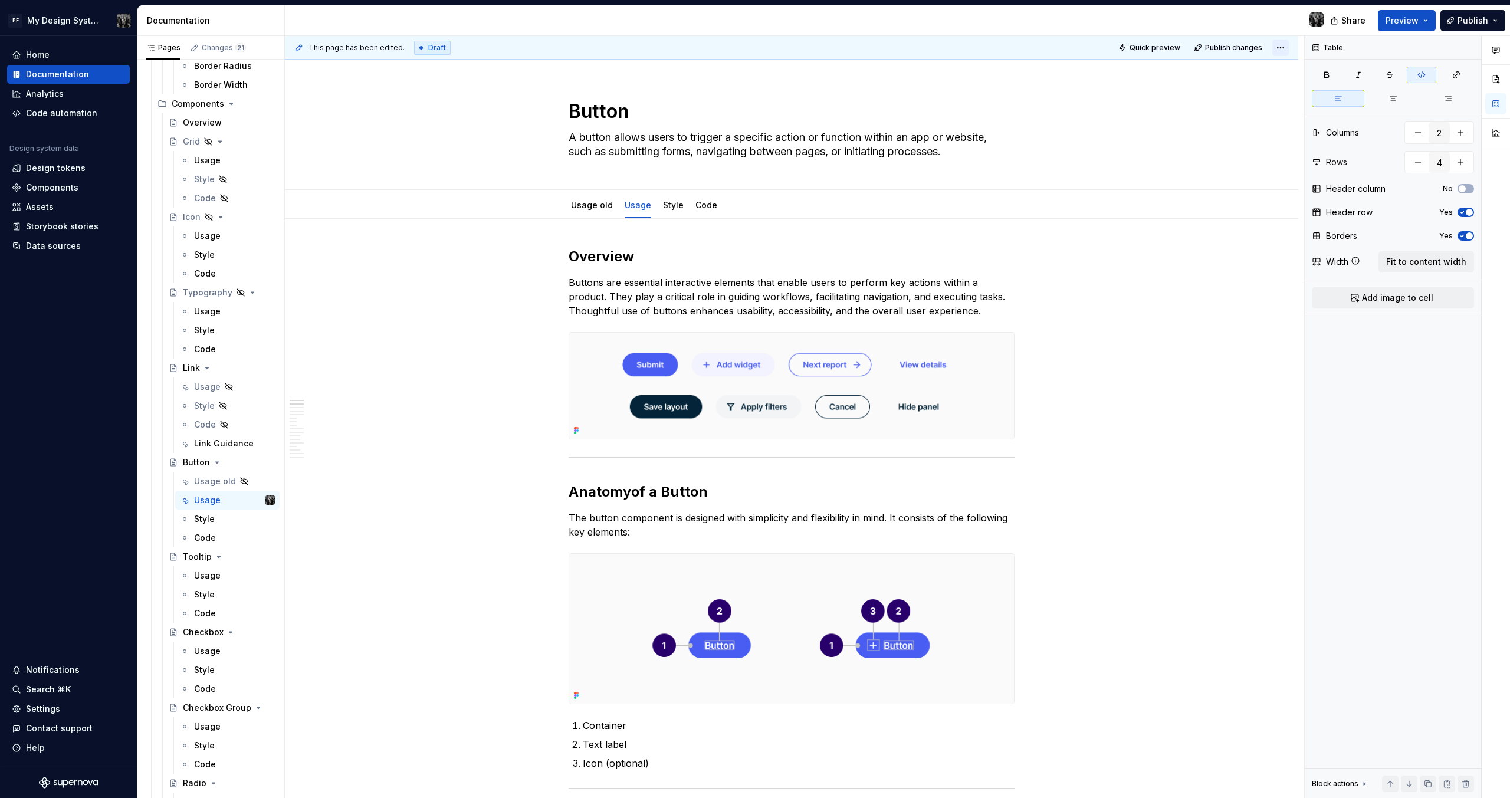
click at [1286, 51] on html "PF My Design System Home Documentation Analytics Code automation Design system …" at bounding box center [755, 399] width 1510 height 798
click at [1244, 96] on div "Discard changes" at bounding box center [1242, 95] width 77 height 12
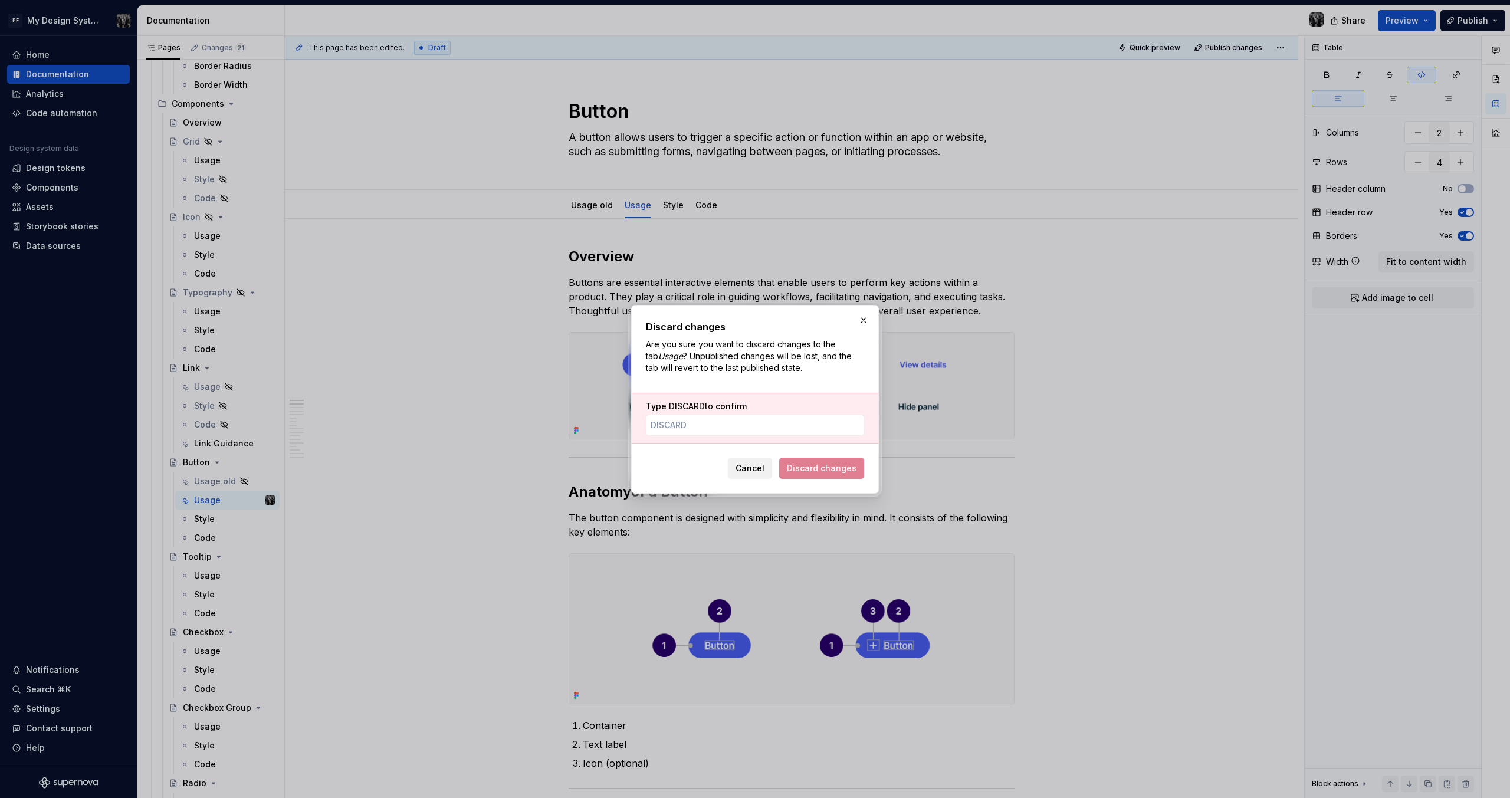
click at [753, 469] on span "Cancel" at bounding box center [750, 469] width 29 height 12
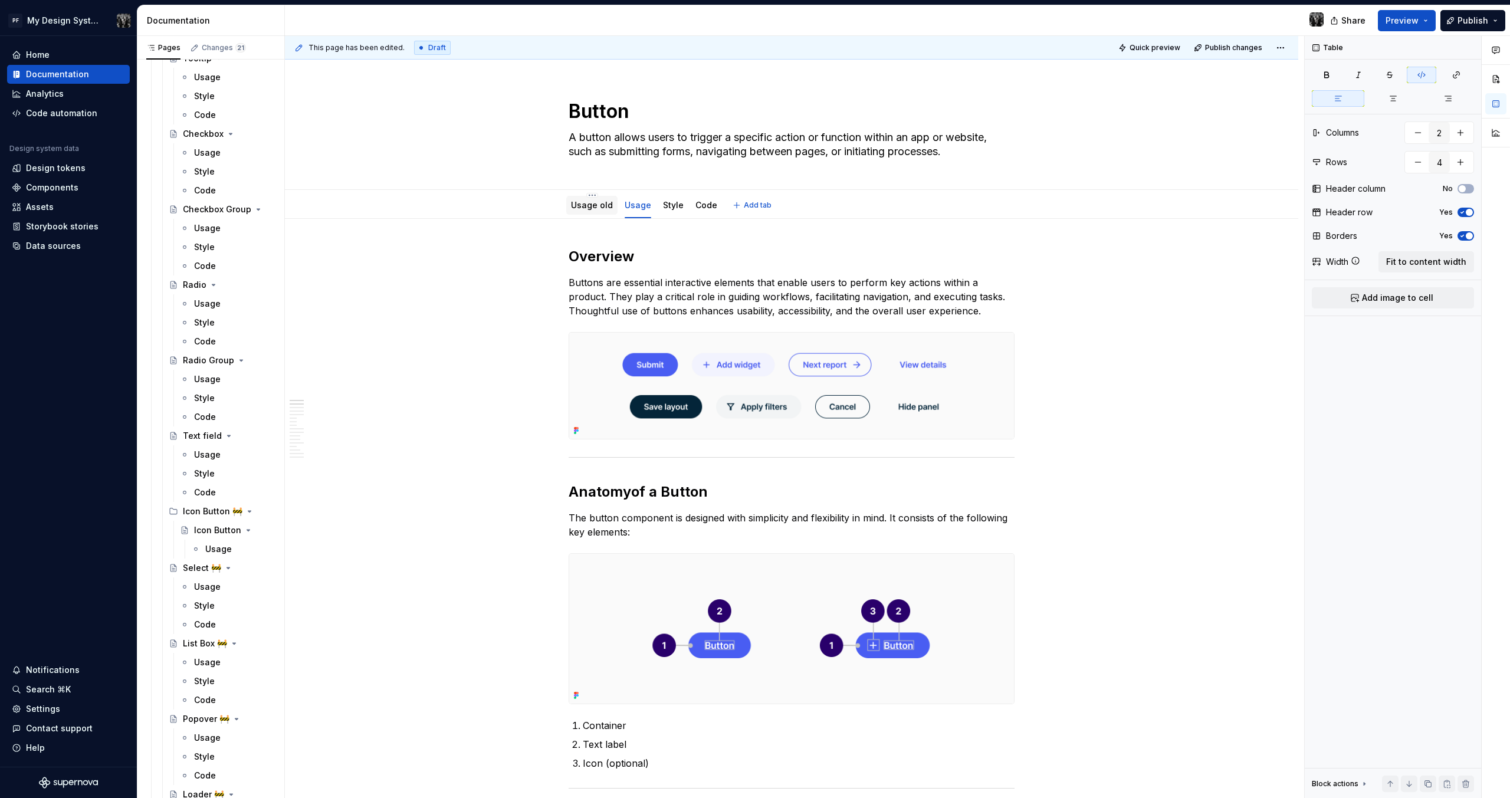
click at [586, 207] on link "Usage old" at bounding box center [592, 205] width 42 height 10
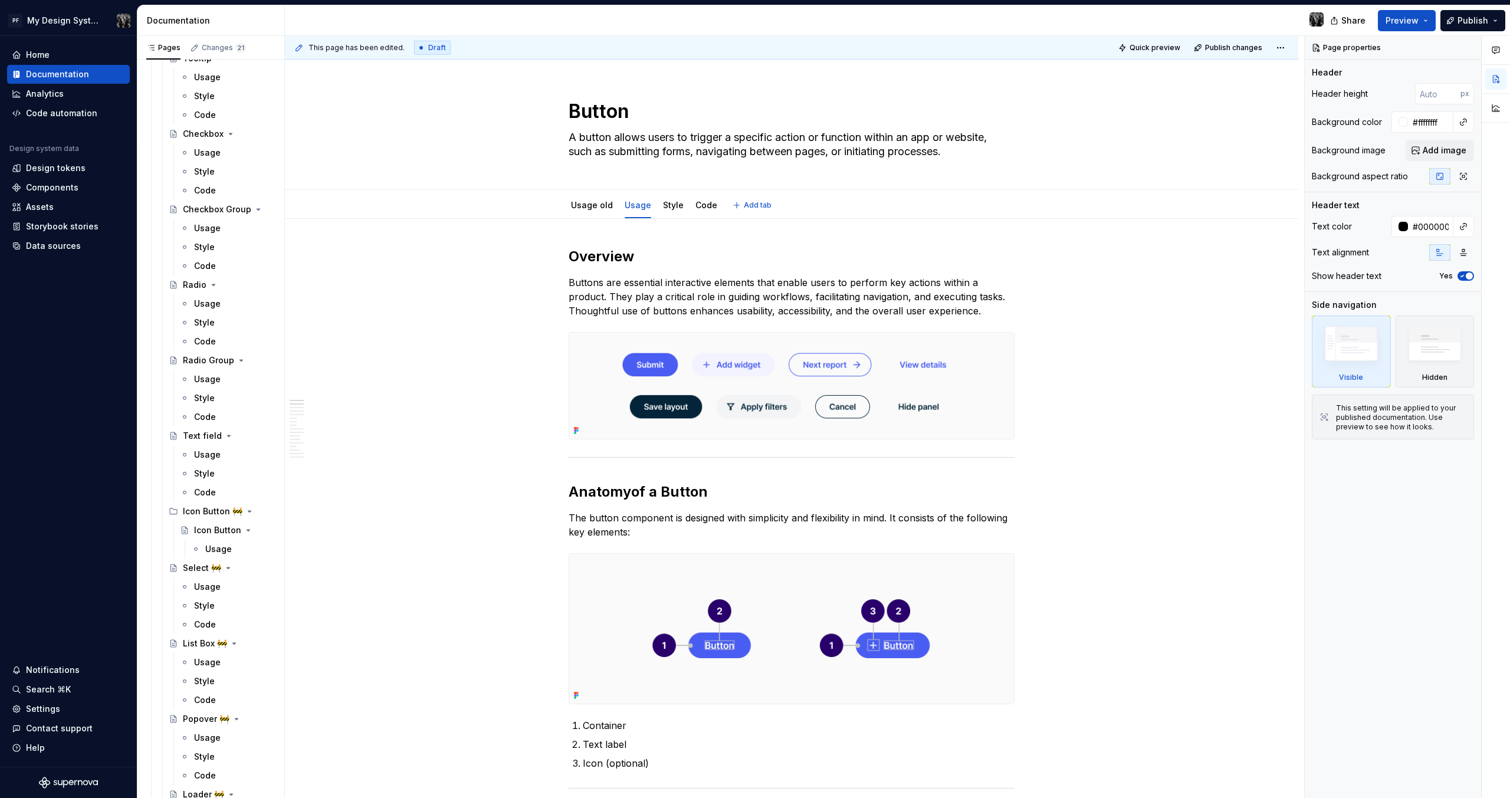
type textarea "*"
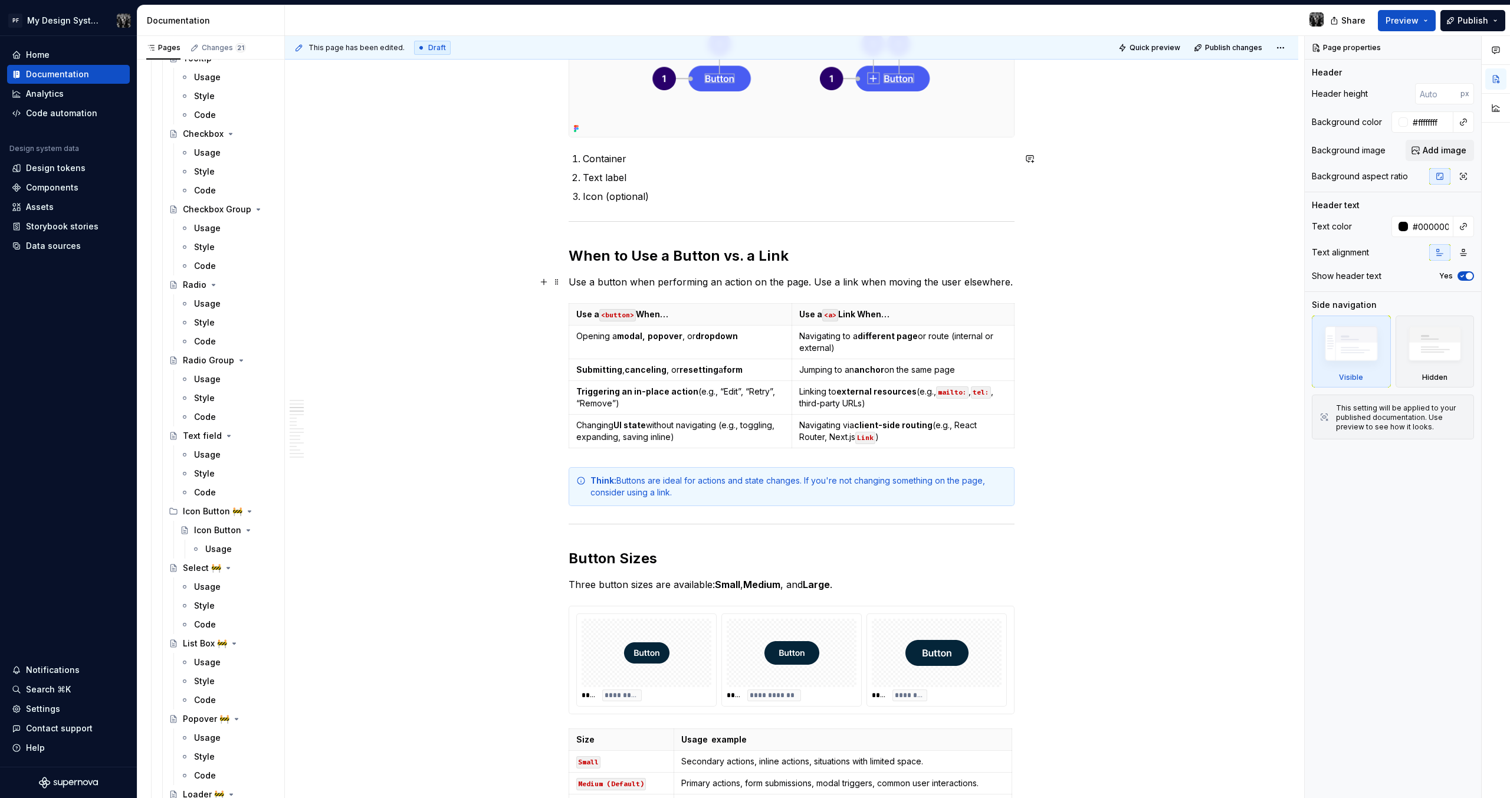
scroll to position [829, 0]
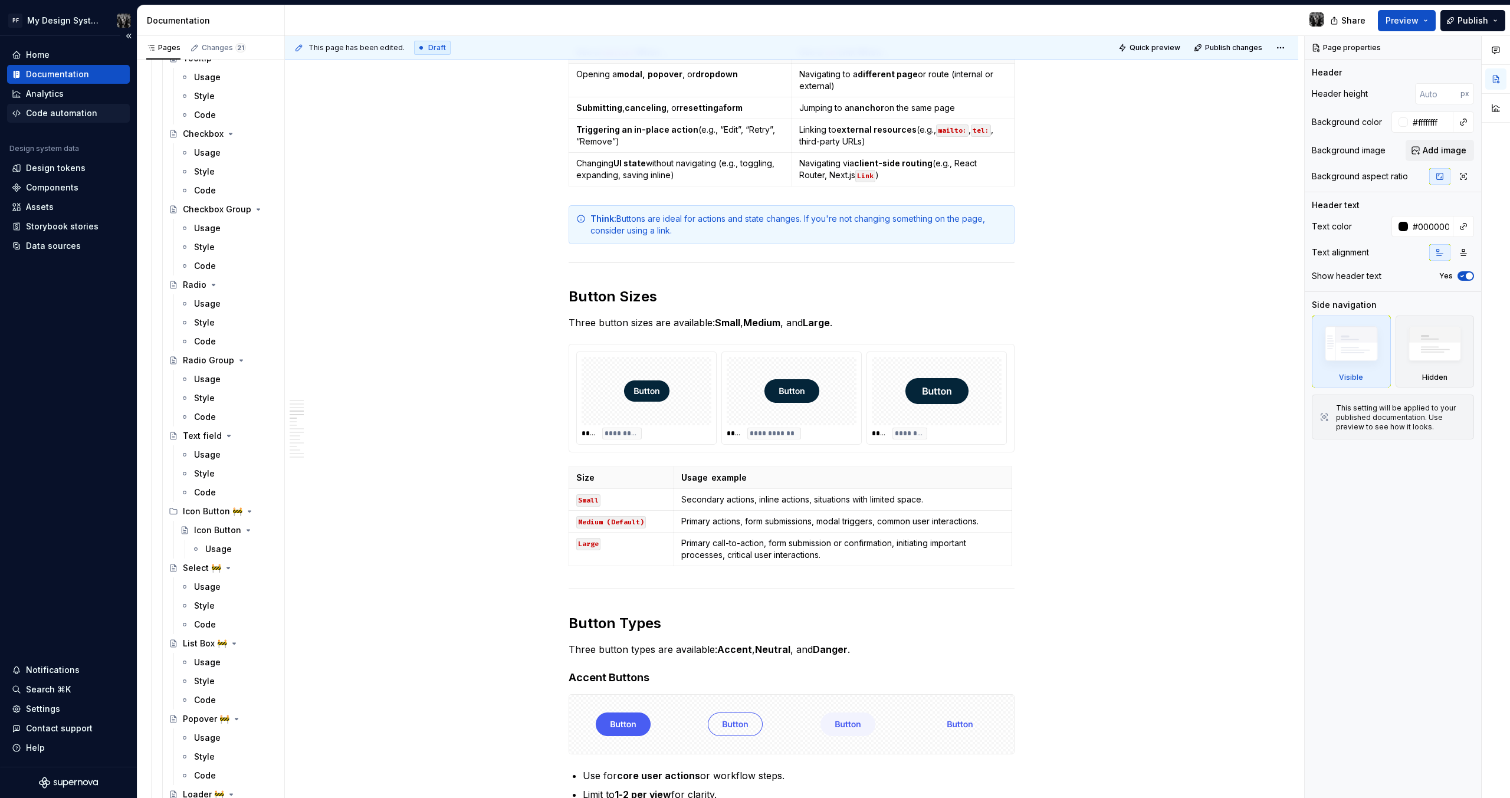
click at [67, 116] on div "Code automation" at bounding box center [61, 113] width 71 height 12
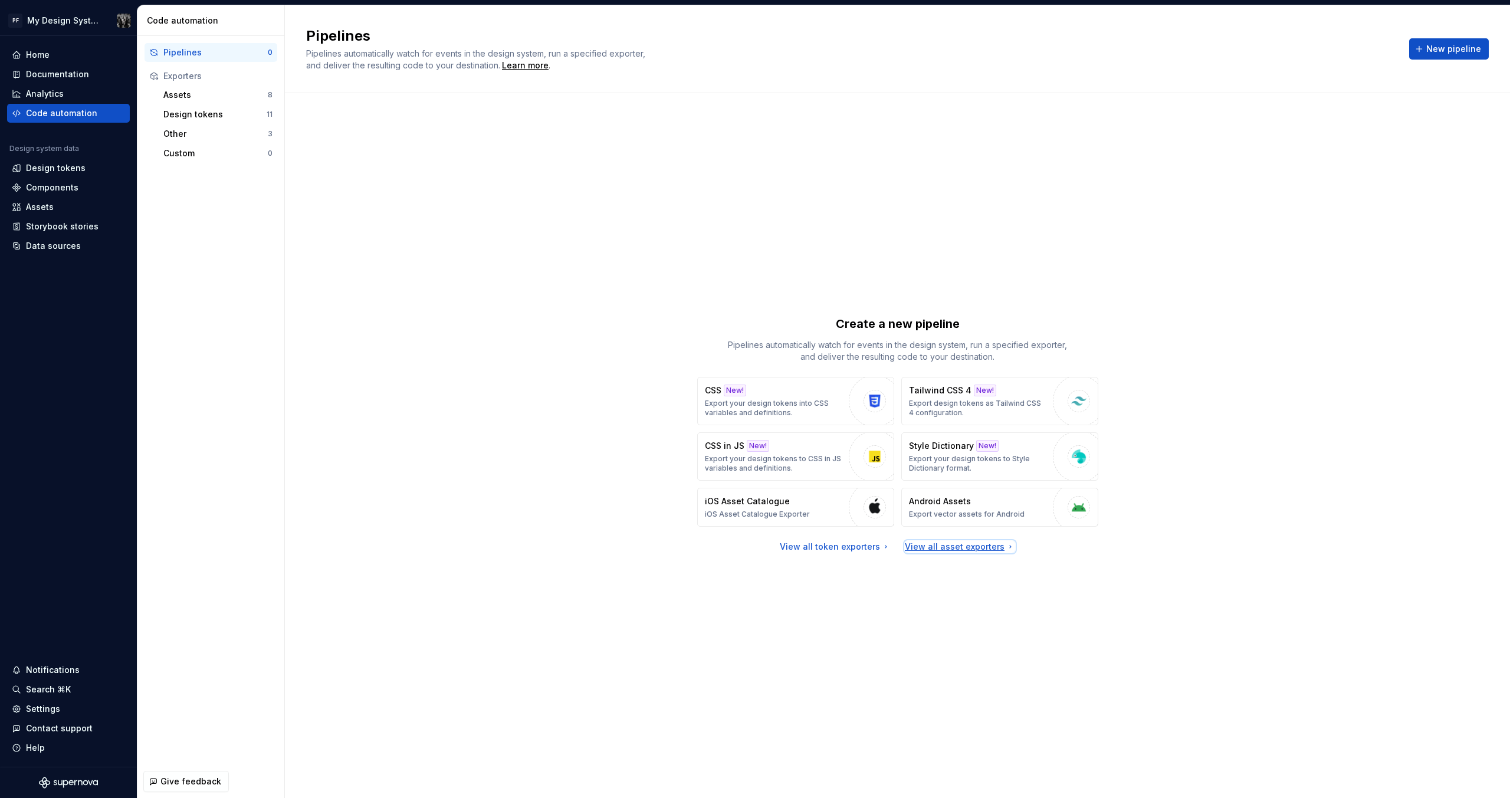
click at [943, 546] on div "View all asset exporters" at bounding box center [960, 547] width 110 height 12
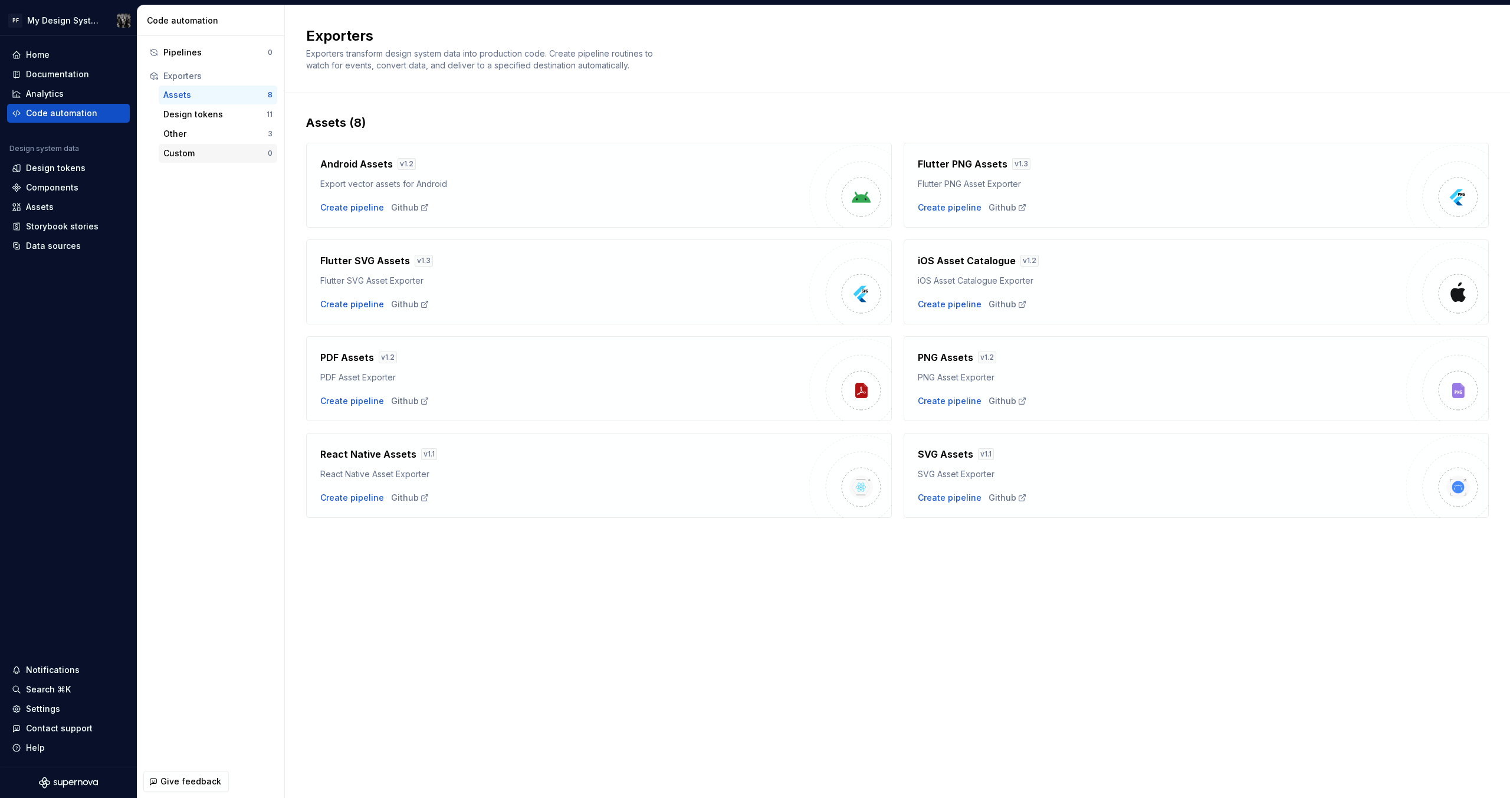
click at [221, 159] on div "Custom" at bounding box center [215, 154] width 104 height 12
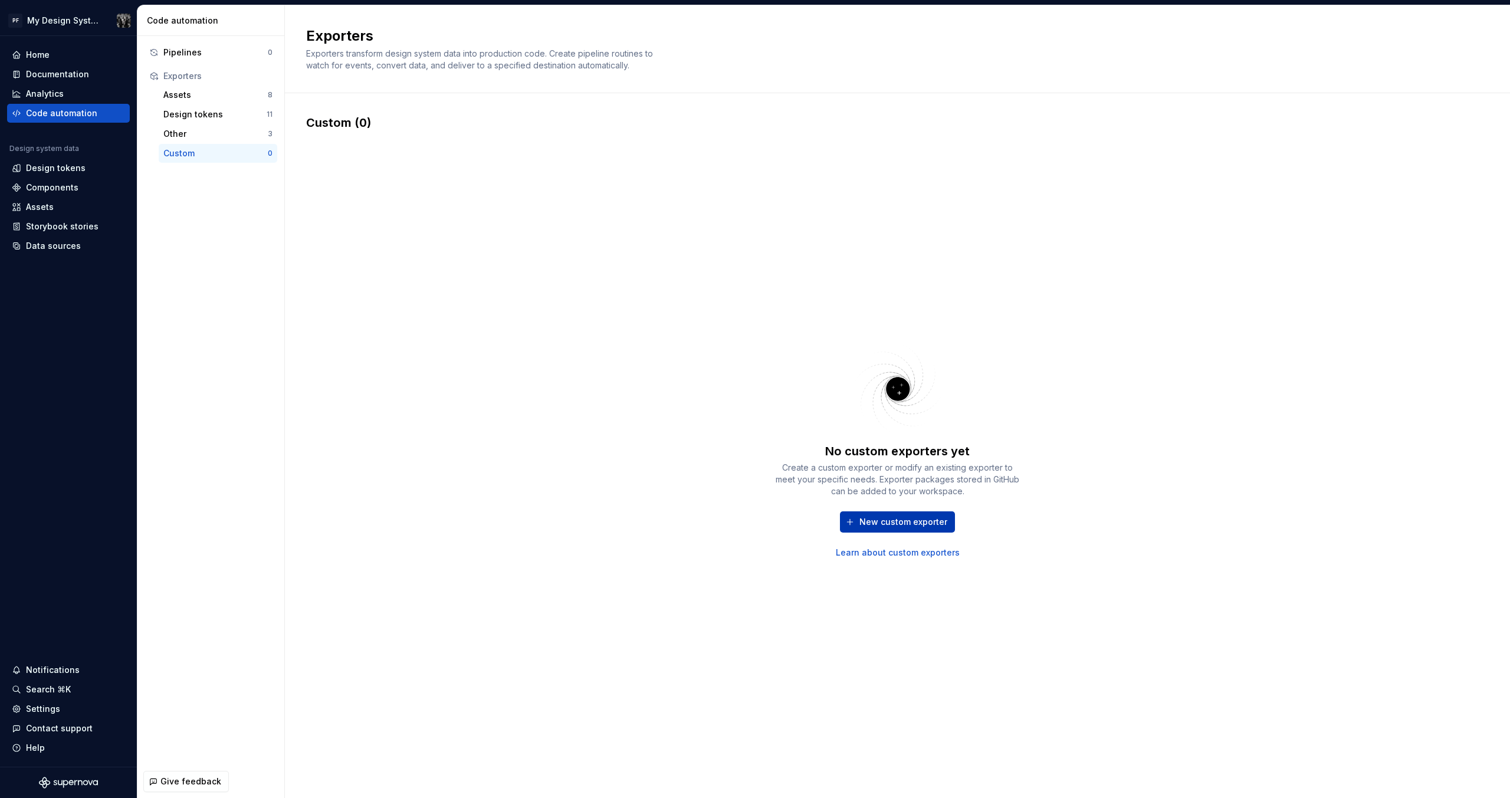
click at [894, 522] on span "New custom exporter" at bounding box center [904, 522] width 88 height 12
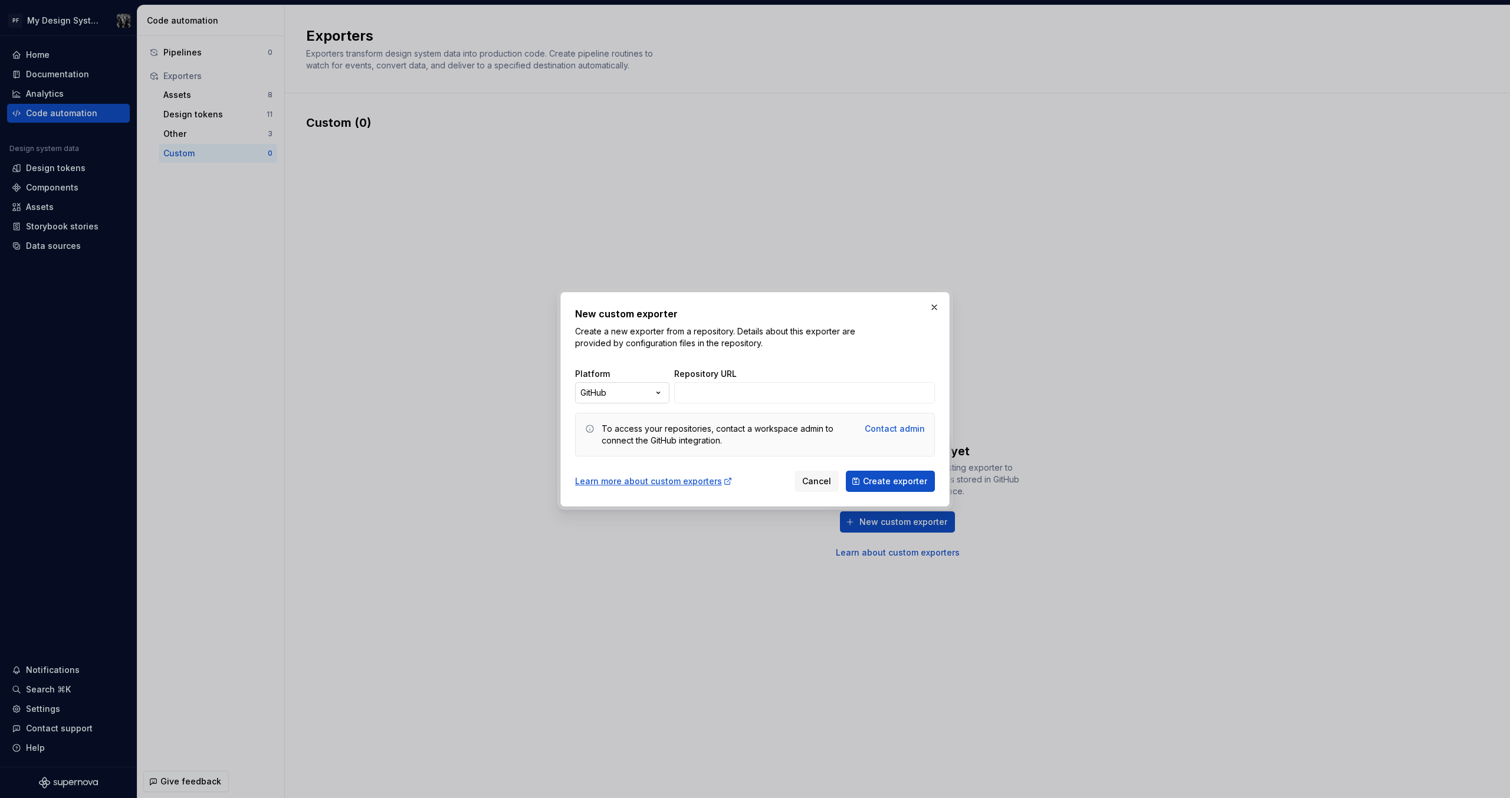
click at [644, 392] on div "New custom exporter Create a new exporter from a repository. Details about this…" at bounding box center [755, 399] width 1510 height 798
select select "******"
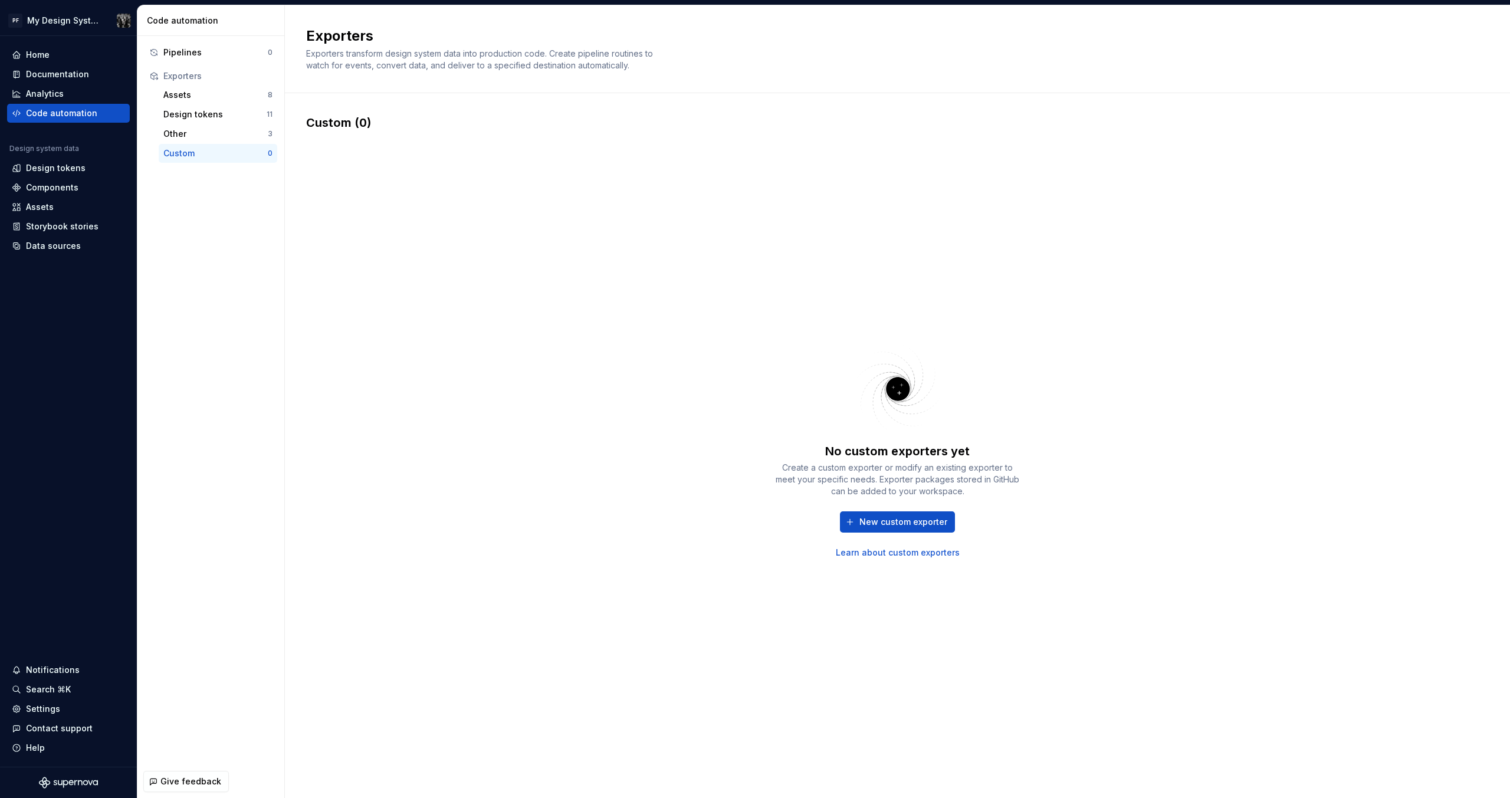
click at [1054, 240] on div "No custom exporters yet Create a custom exporter or modify an existing exporter…" at bounding box center [897, 450] width 1183 height 639
click at [455, 373] on div "No custom exporters yet Create a custom exporter or modify an existing exporter…" at bounding box center [897, 450] width 1183 height 639
click at [79, 22] on html "PF My Design System Home Documentation Analytics Code automation Design system …" at bounding box center [755, 399] width 1510 height 798
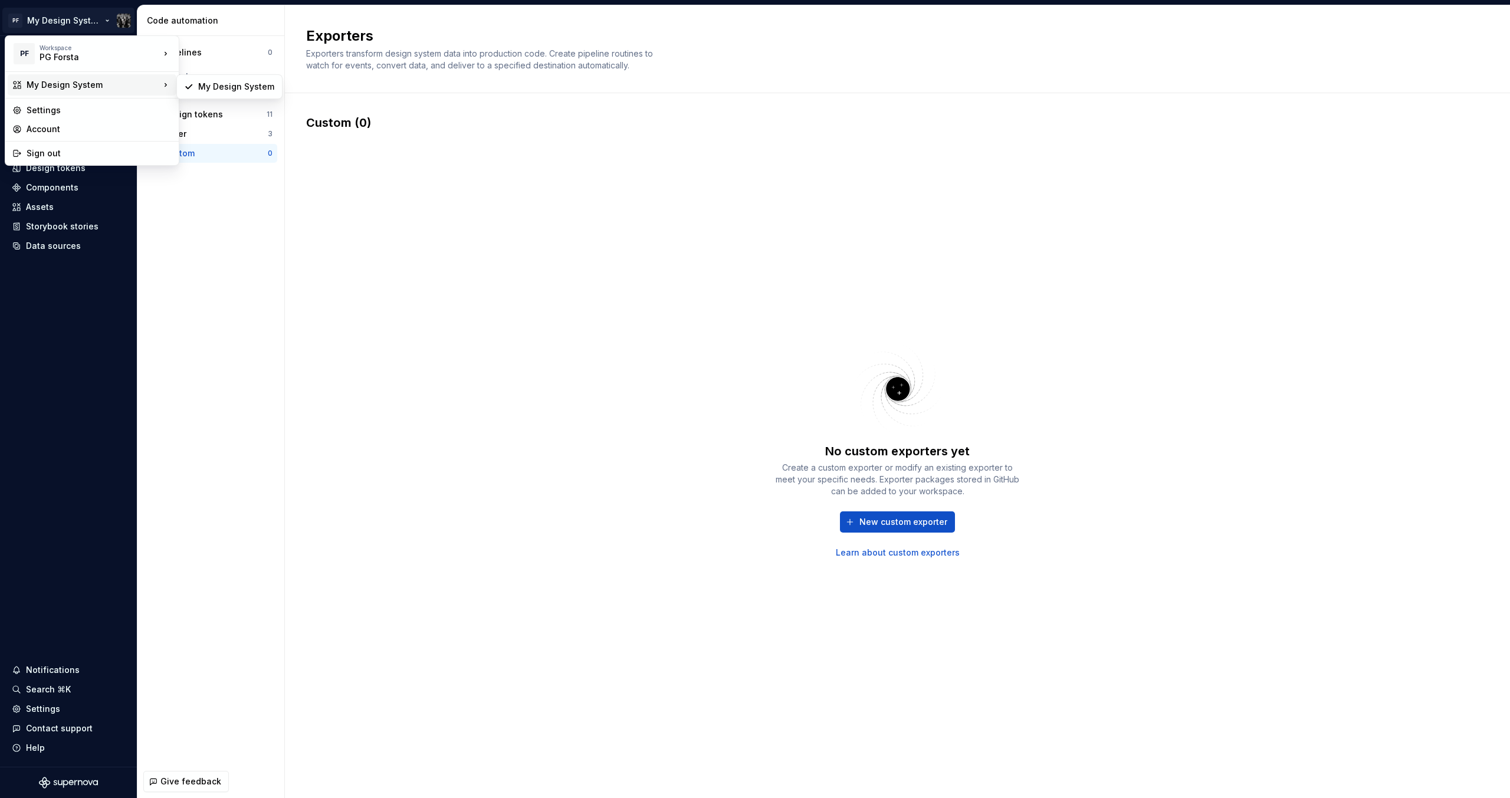
click at [93, 89] on div "My Design System" at bounding box center [93, 85] width 133 height 12
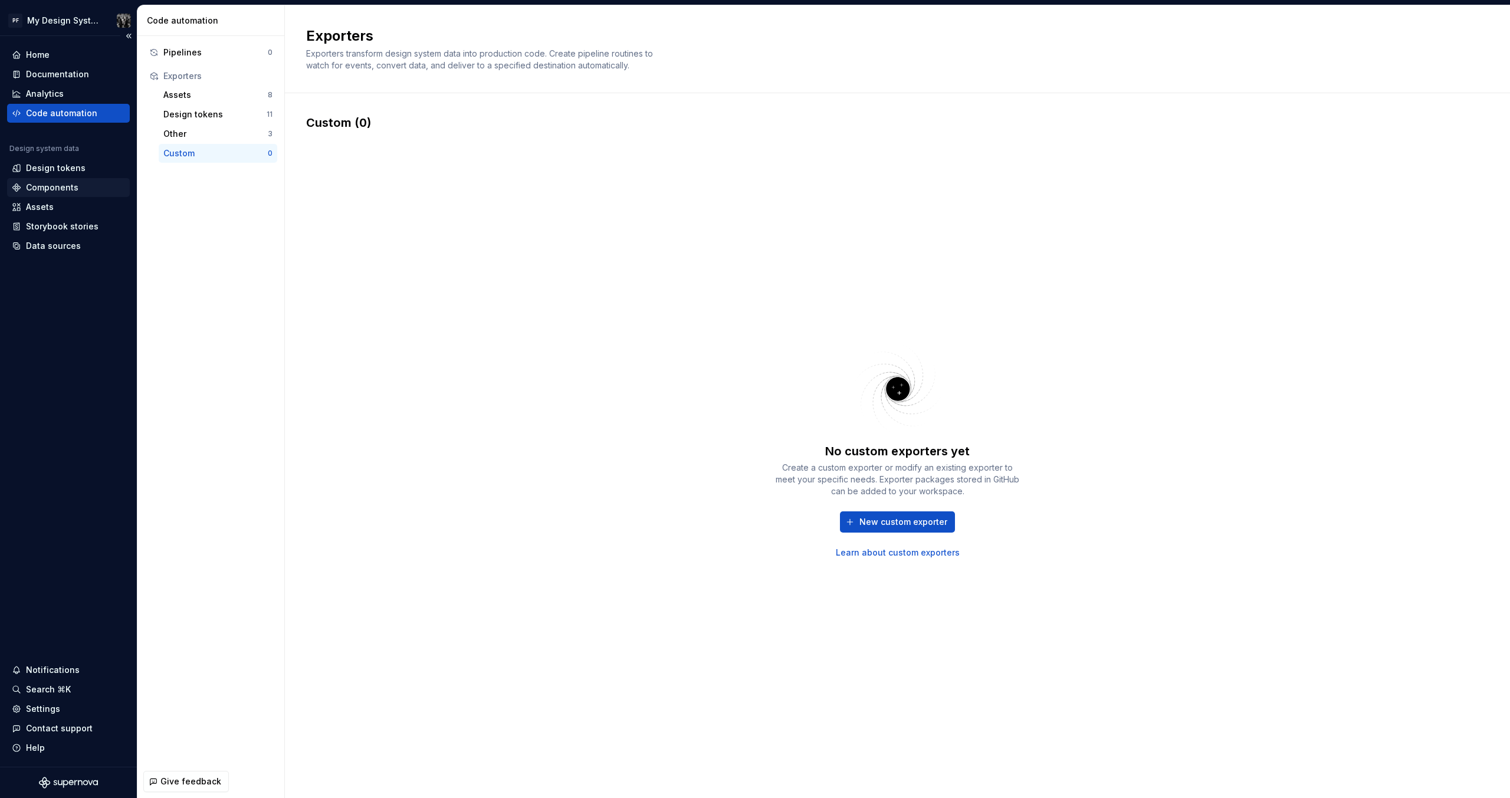
click at [41, 192] on html "PF My Design System Home Documentation Analytics Code automation Design system …" at bounding box center [755, 399] width 1510 height 798
click at [40, 188] on div "Components" at bounding box center [52, 188] width 53 height 12
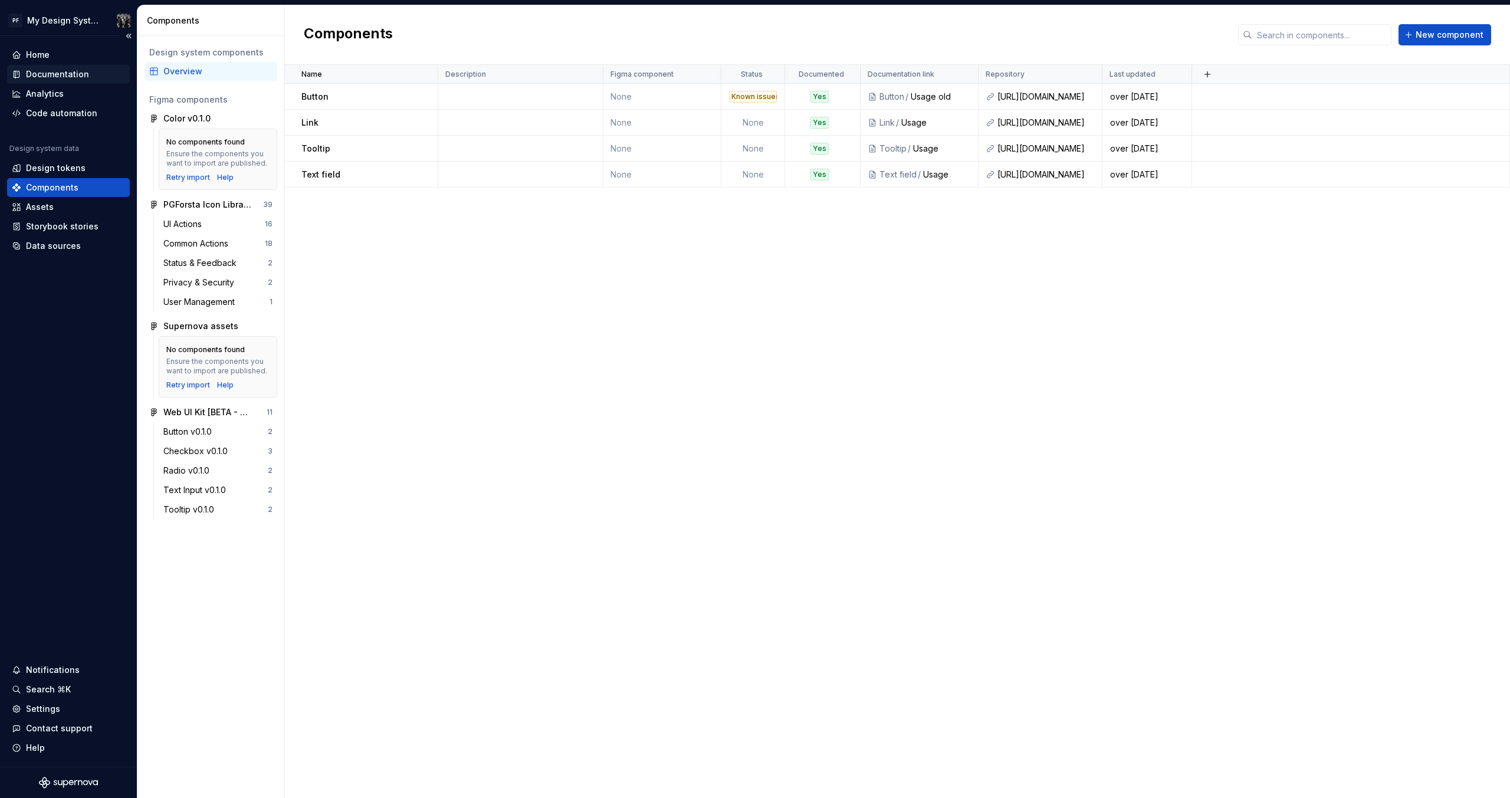
click at [55, 71] on div "Documentation" at bounding box center [57, 74] width 63 height 12
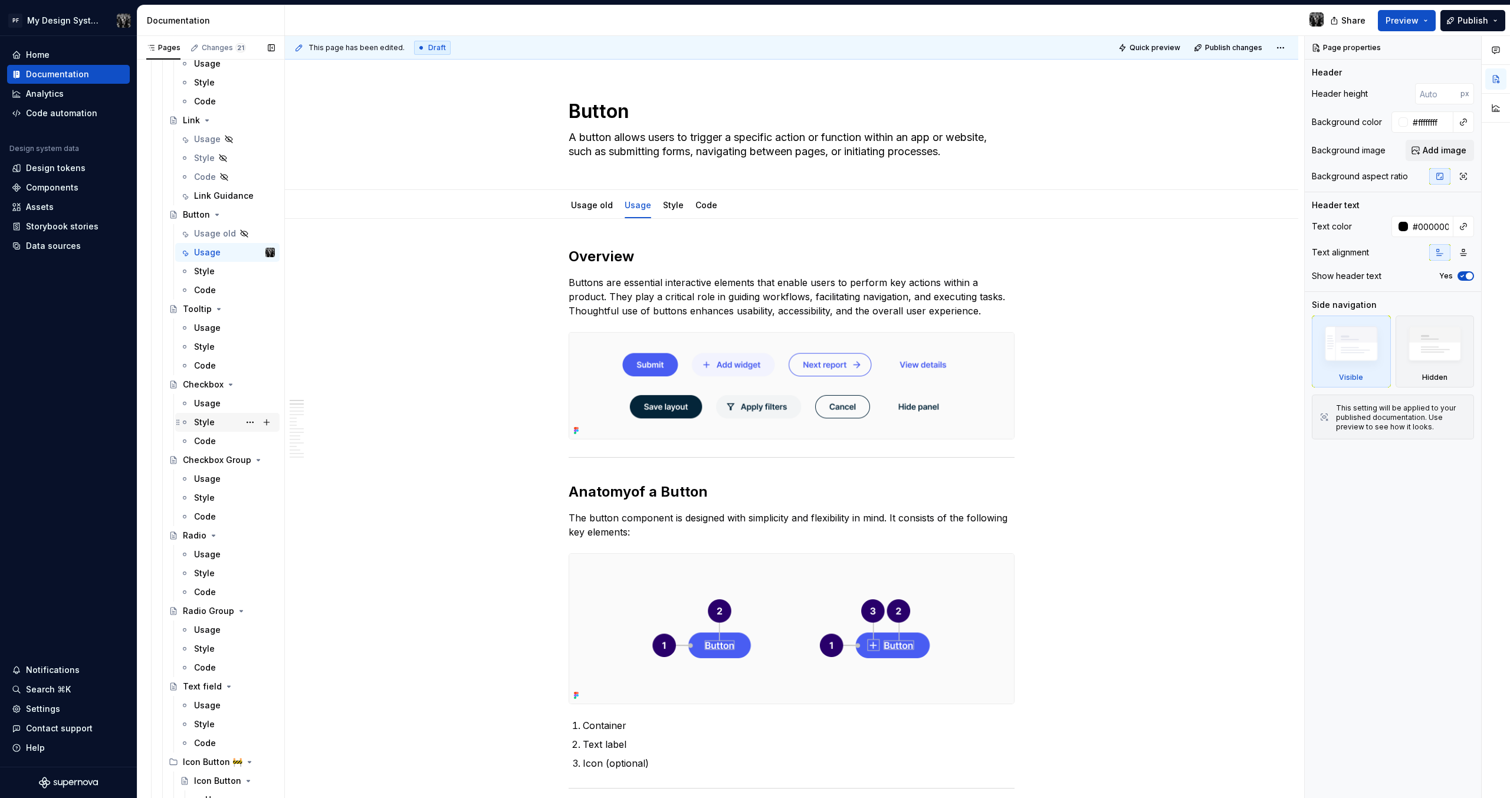
scroll to position [1594, 0]
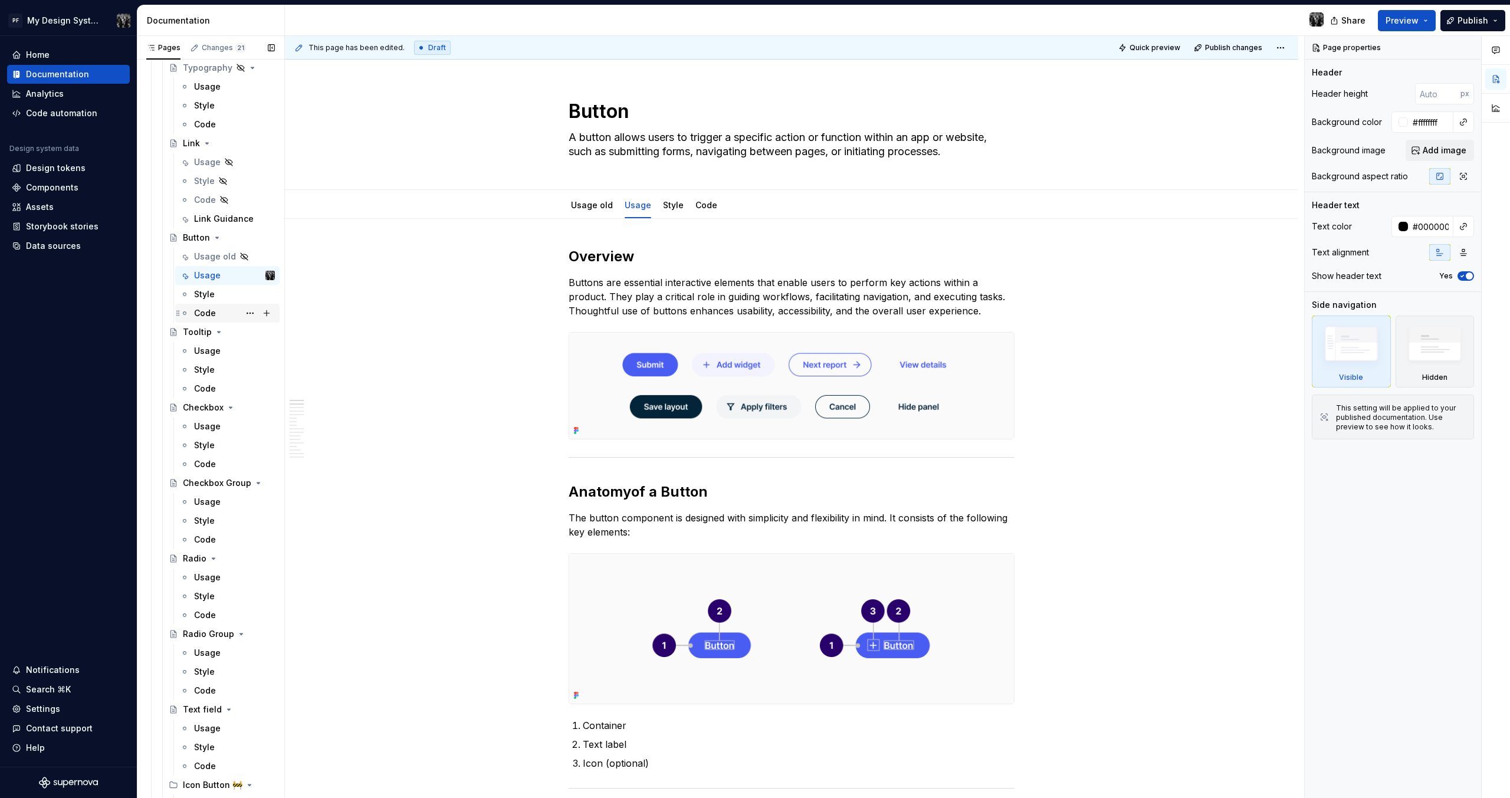
click at [224, 276] on div "Usage" at bounding box center [234, 276] width 81 height 12
click at [210, 349] on div "Usage" at bounding box center [207, 351] width 27 height 12
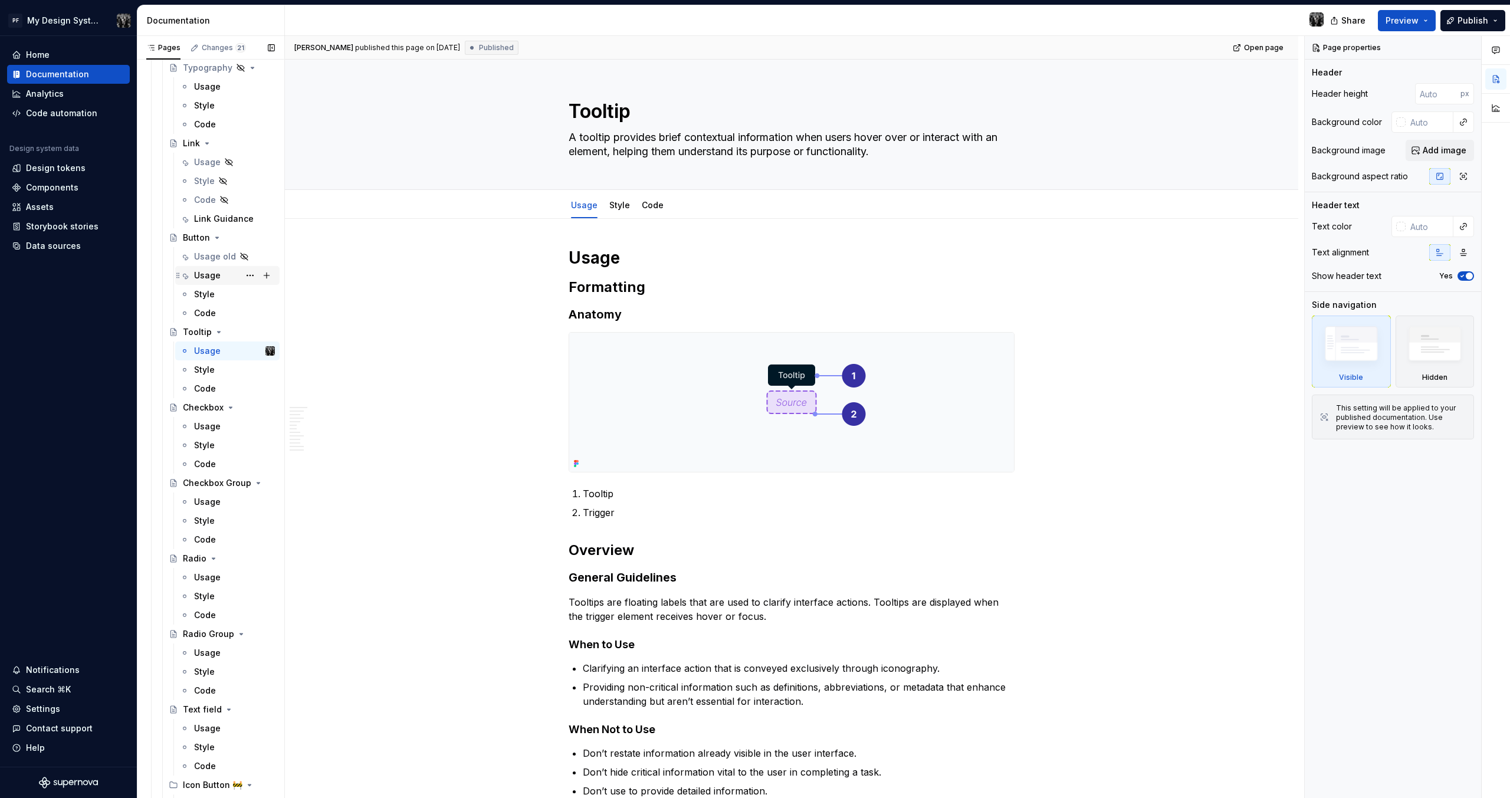
click at [207, 277] on div "Usage" at bounding box center [207, 276] width 27 height 12
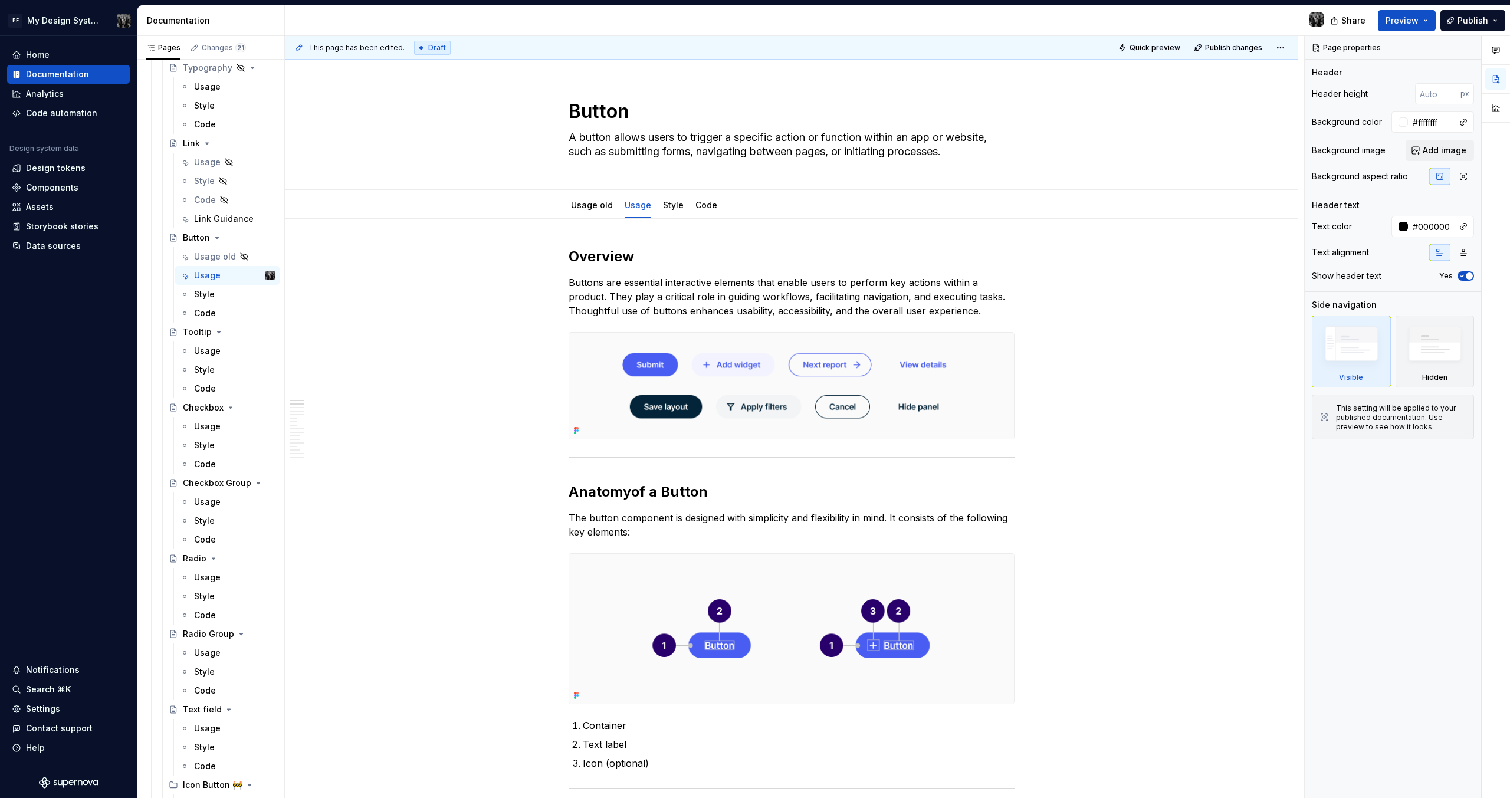
type textarea "*"
